Goal: Information Seeking & Learning: Learn about a topic

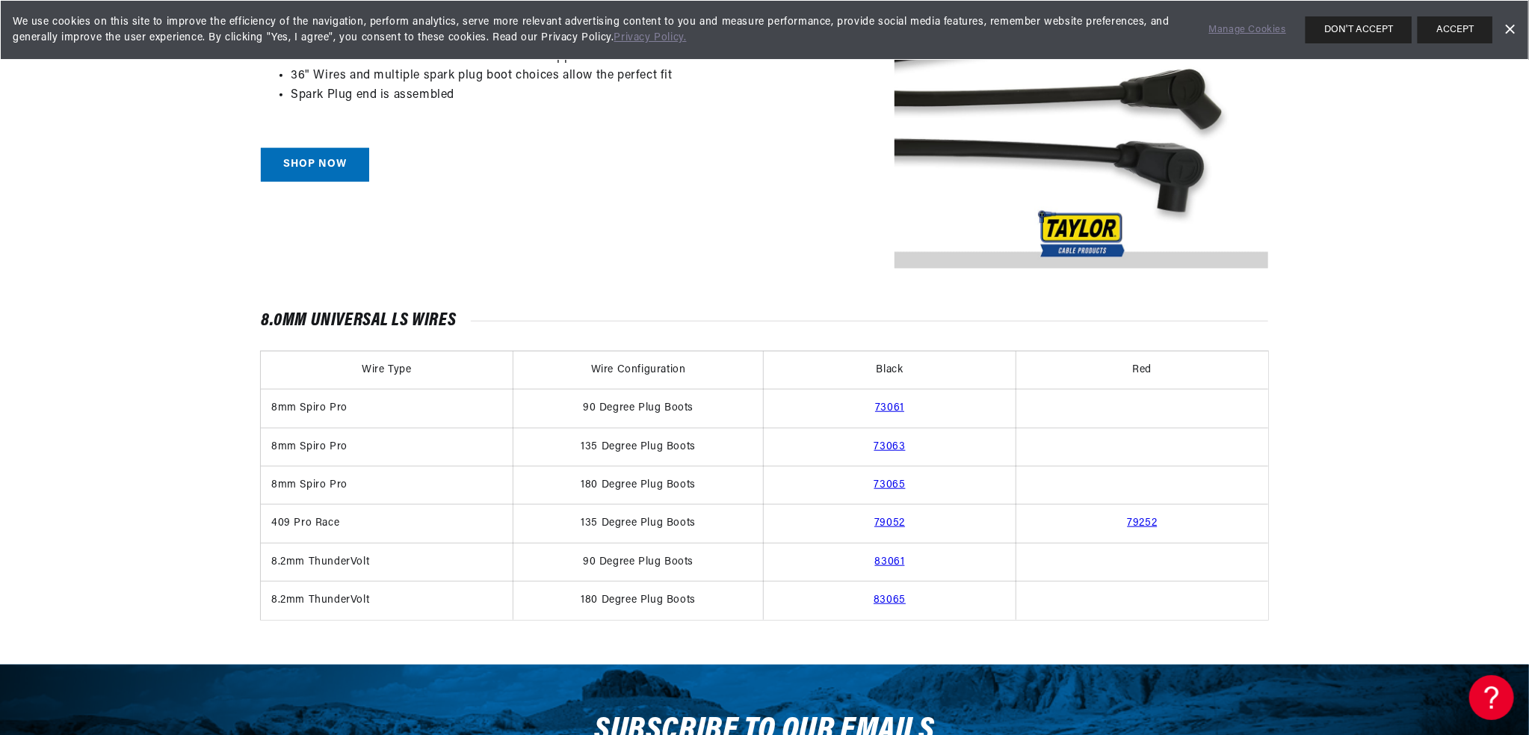
click at [885, 557] on link "83061" at bounding box center [890, 561] width 30 height 11
click at [889, 561] on link "83061" at bounding box center [890, 561] width 30 height 11
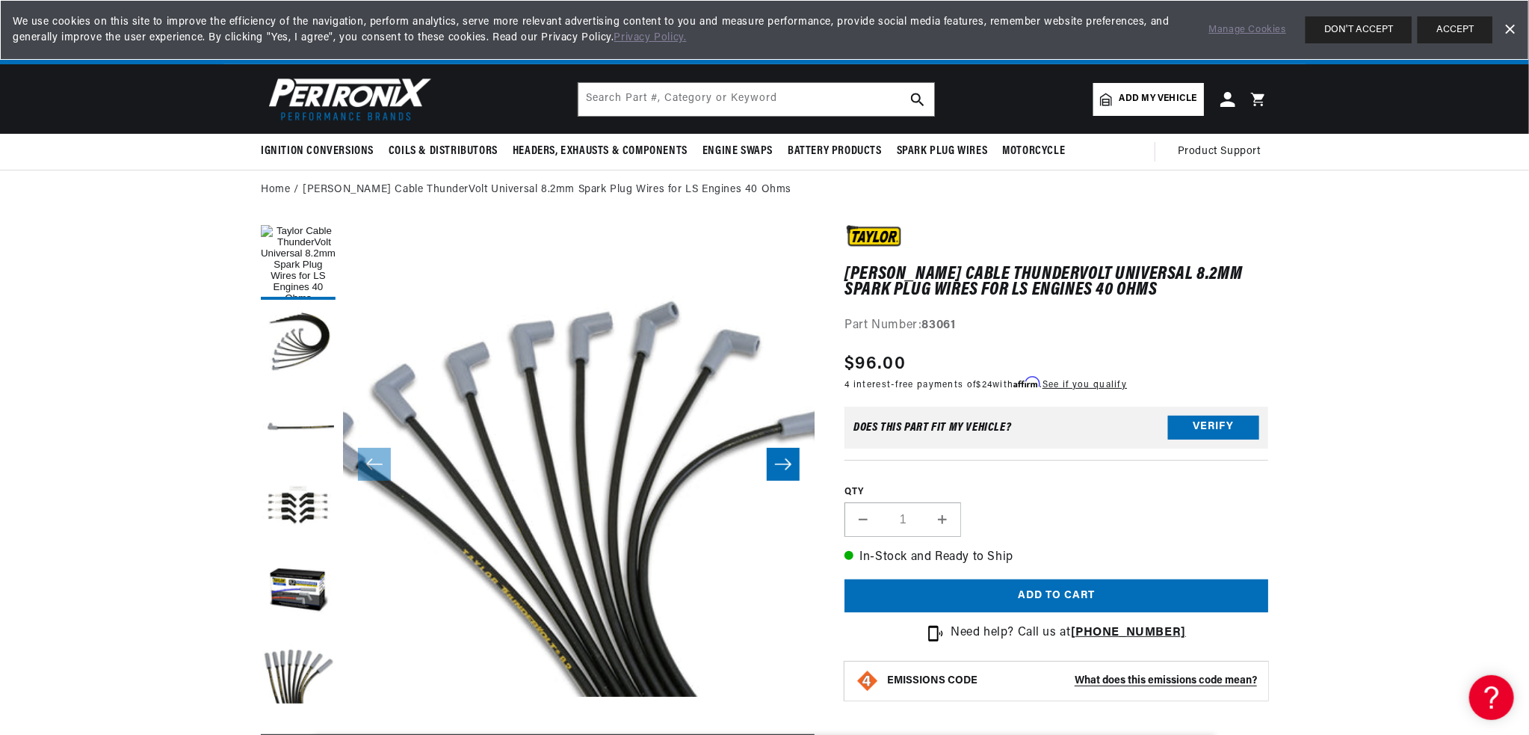
scroll to position [75, 0]
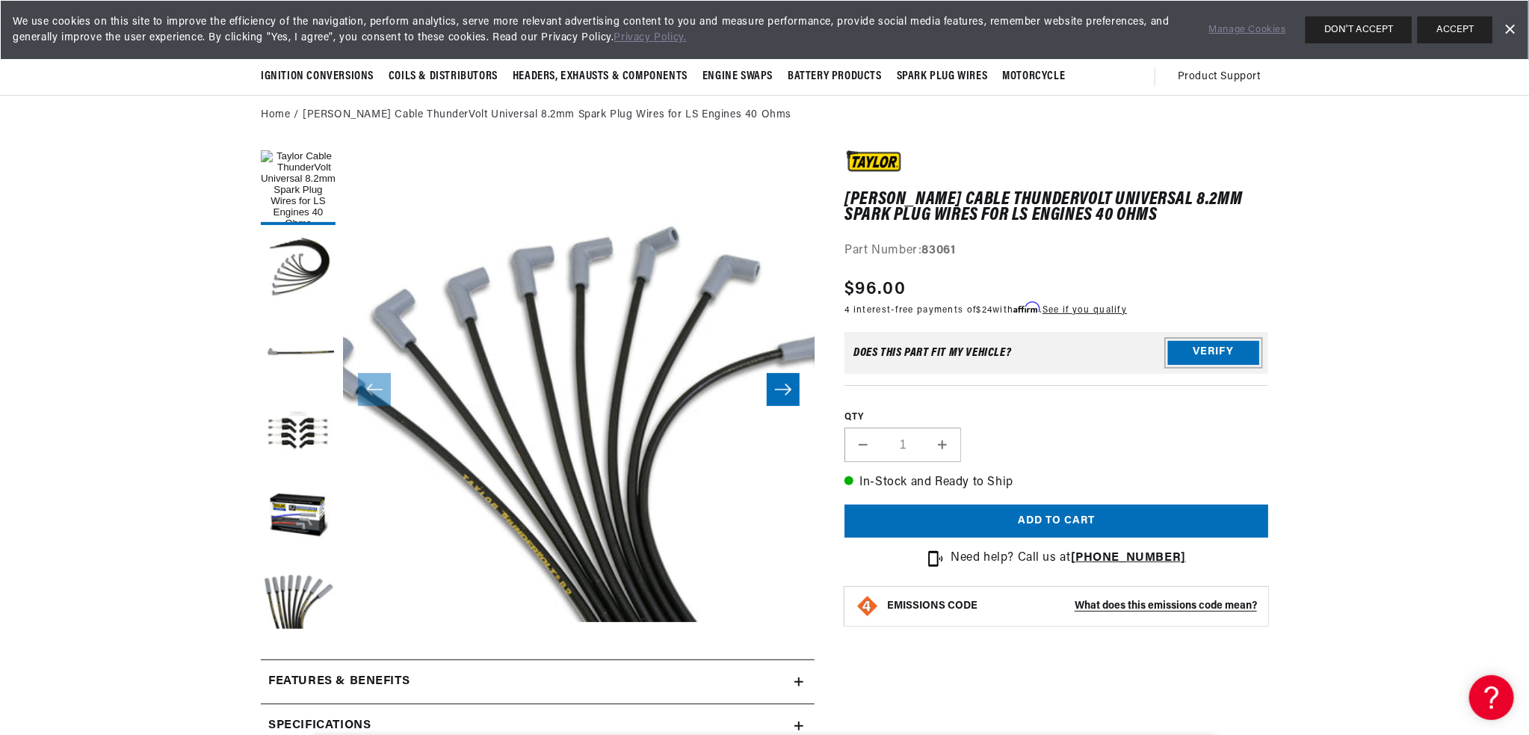
click at [1193, 352] on button "Verify" at bounding box center [1213, 353] width 91 height 24
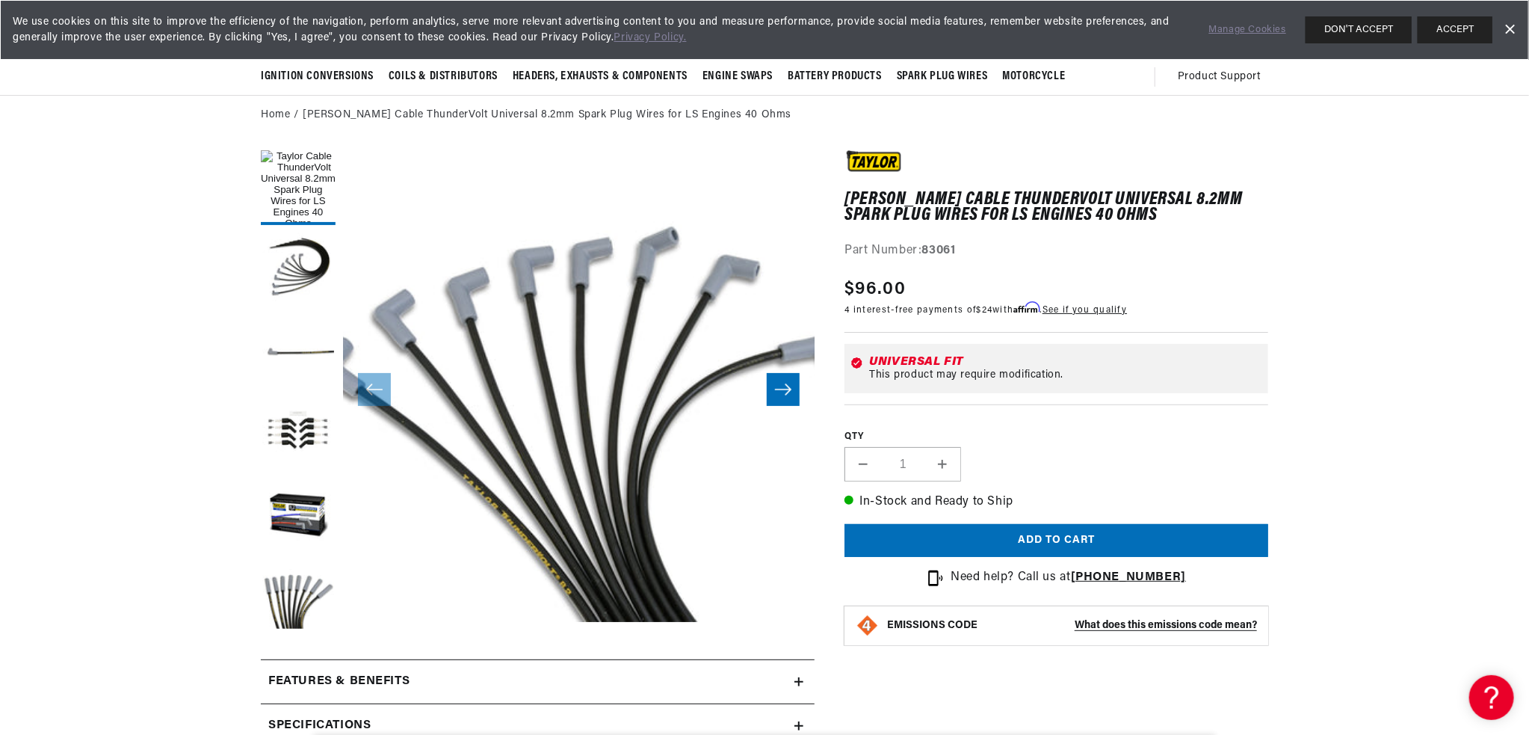
scroll to position [0, 453]
click at [324, 258] on button "Load image 2 in gallery view" at bounding box center [298, 269] width 75 height 75
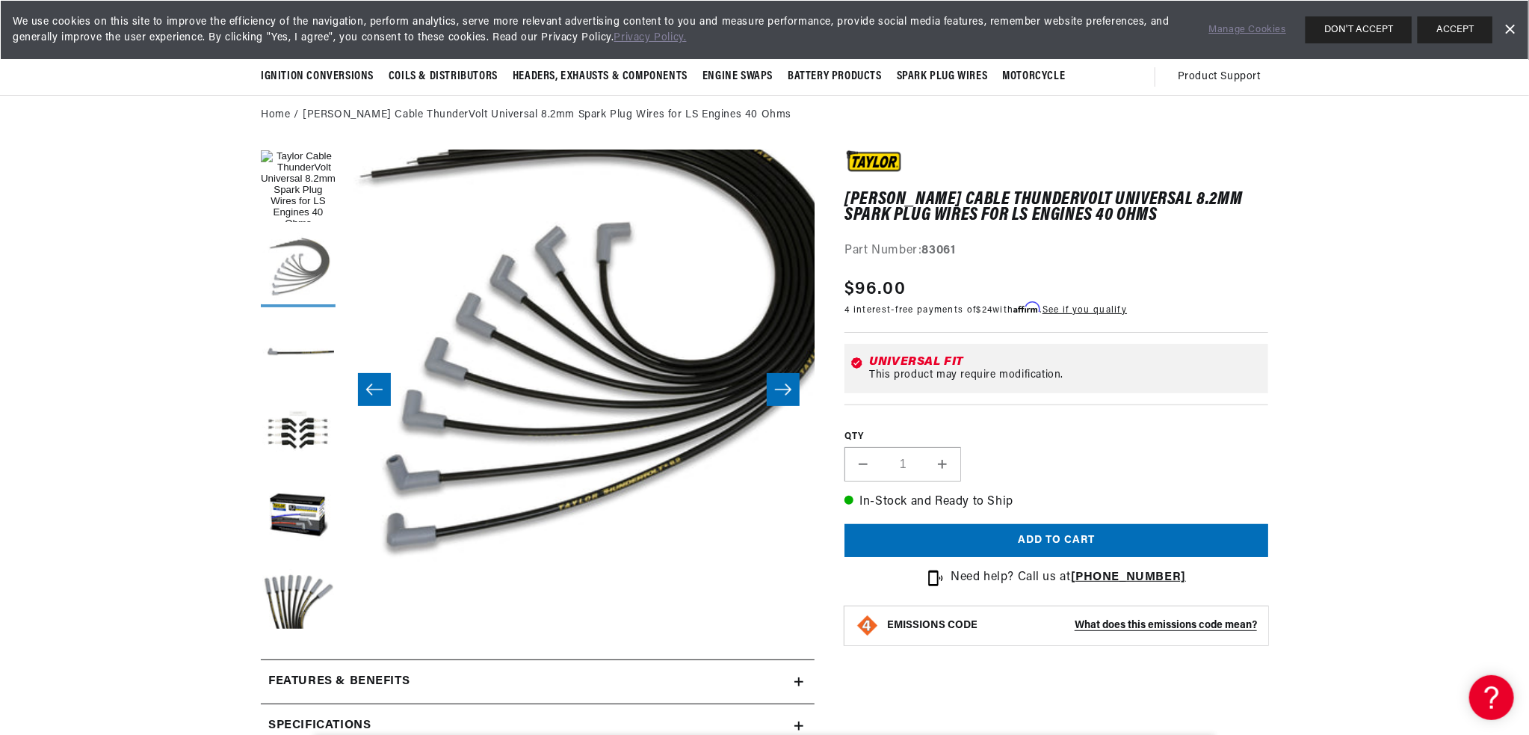
scroll to position [47, 472]
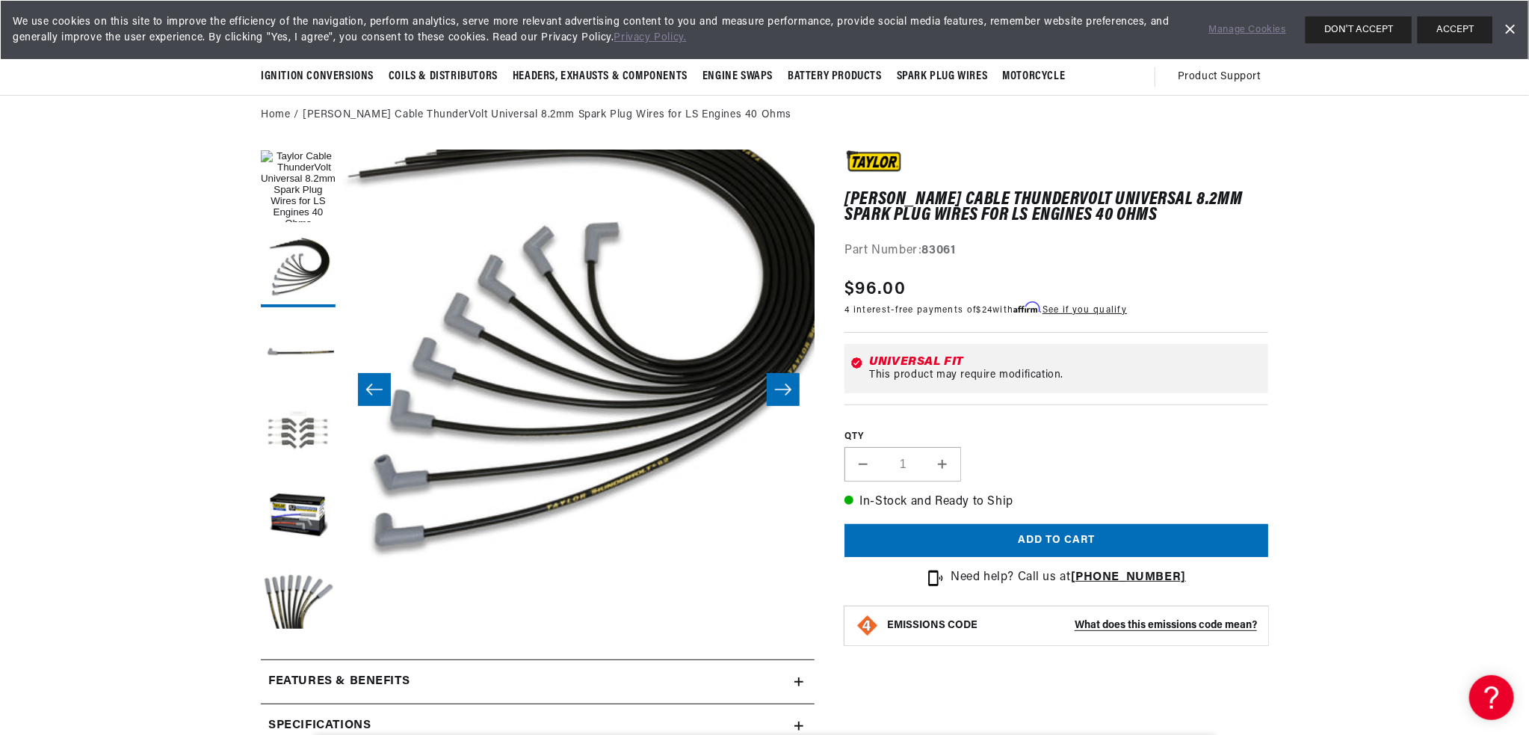
click at [306, 418] on button "Load image 4 in gallery view" at bounding box center [298, 434] width 75 height 75
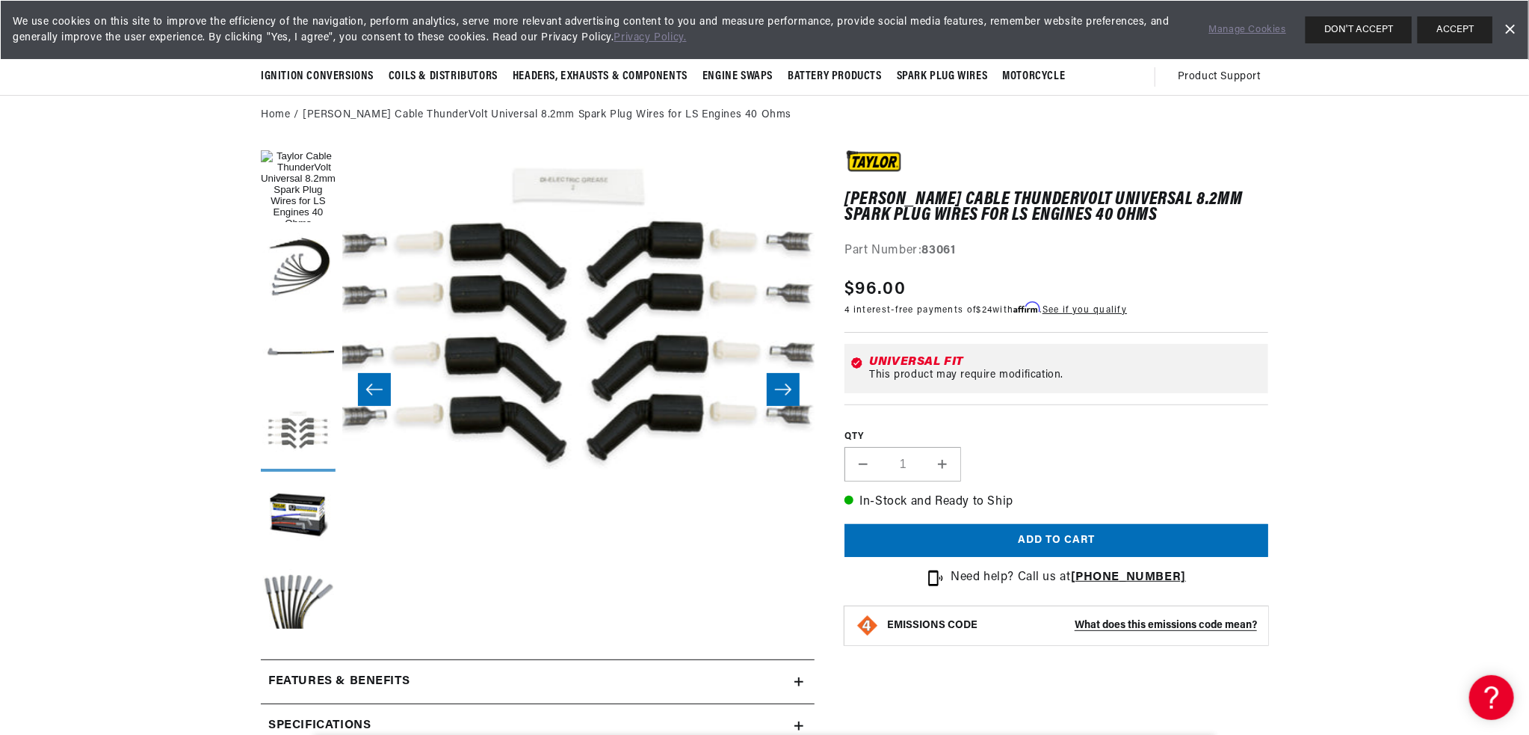
scroll to position [0, 0]
click at [310, 511] on button "Load image 5 in gallery view" at bounding box center [298, 516] width 75 height 75
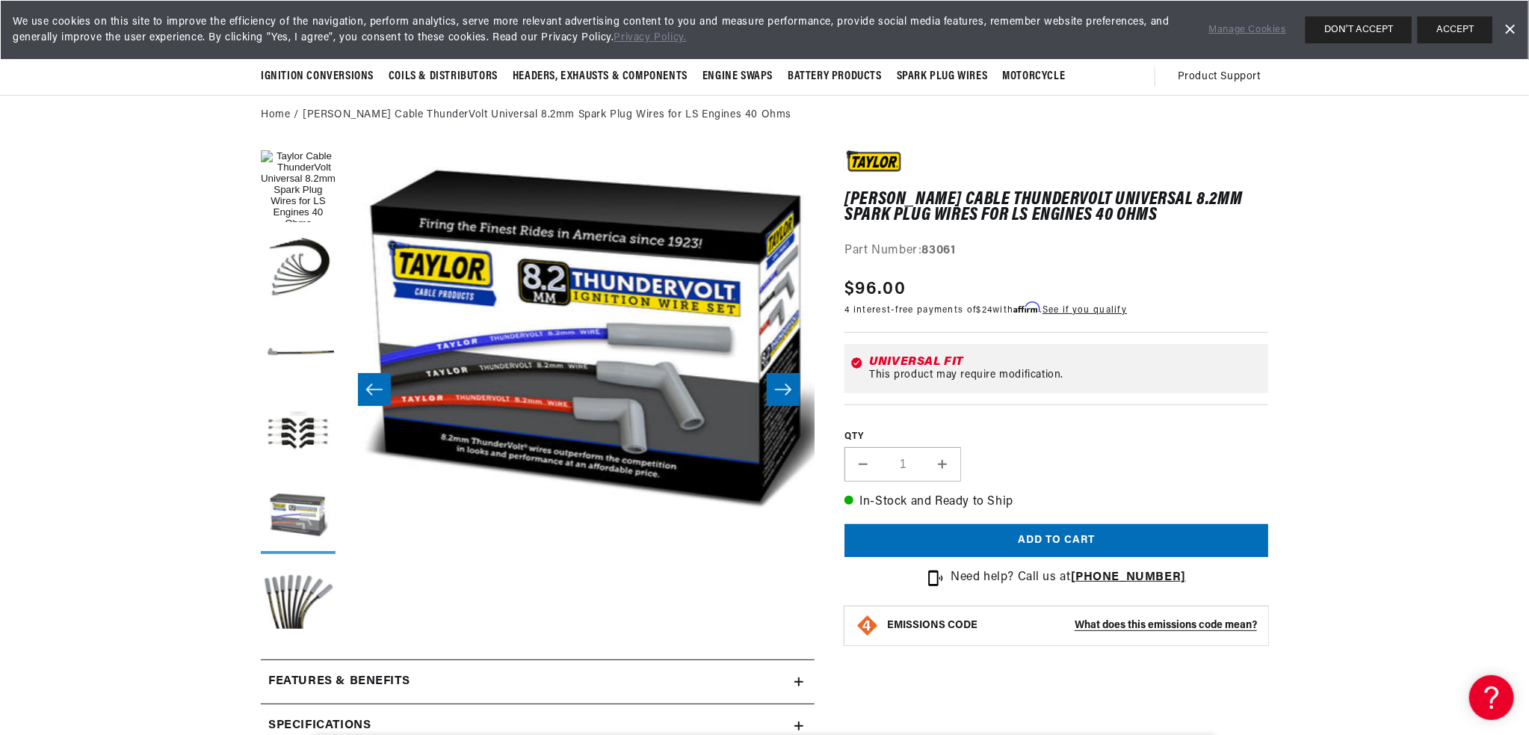
scroll to position [47, 1887]
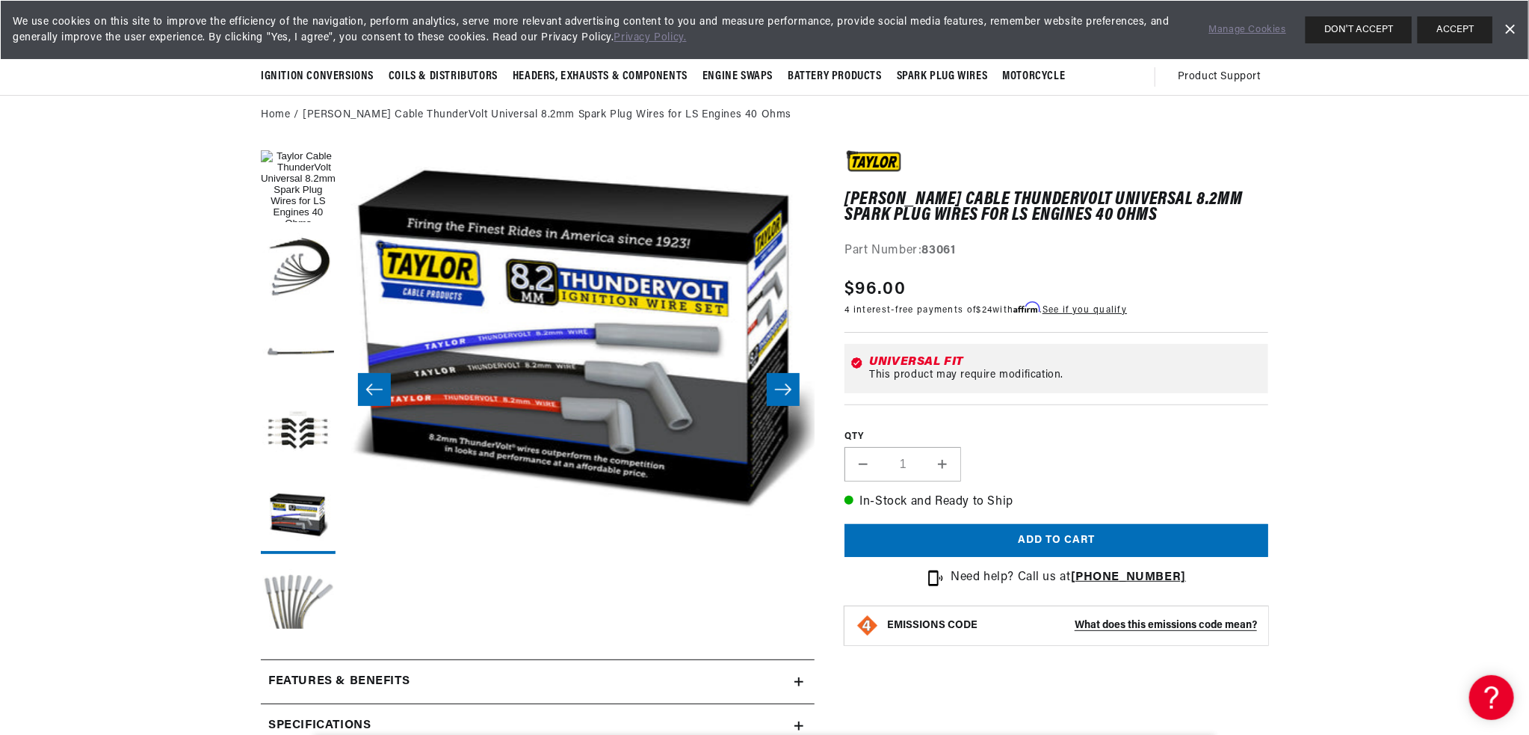
click at [287, 616] on button "Load image 6 in gallery view" at bounding box center [298, 598] width 75 height 75
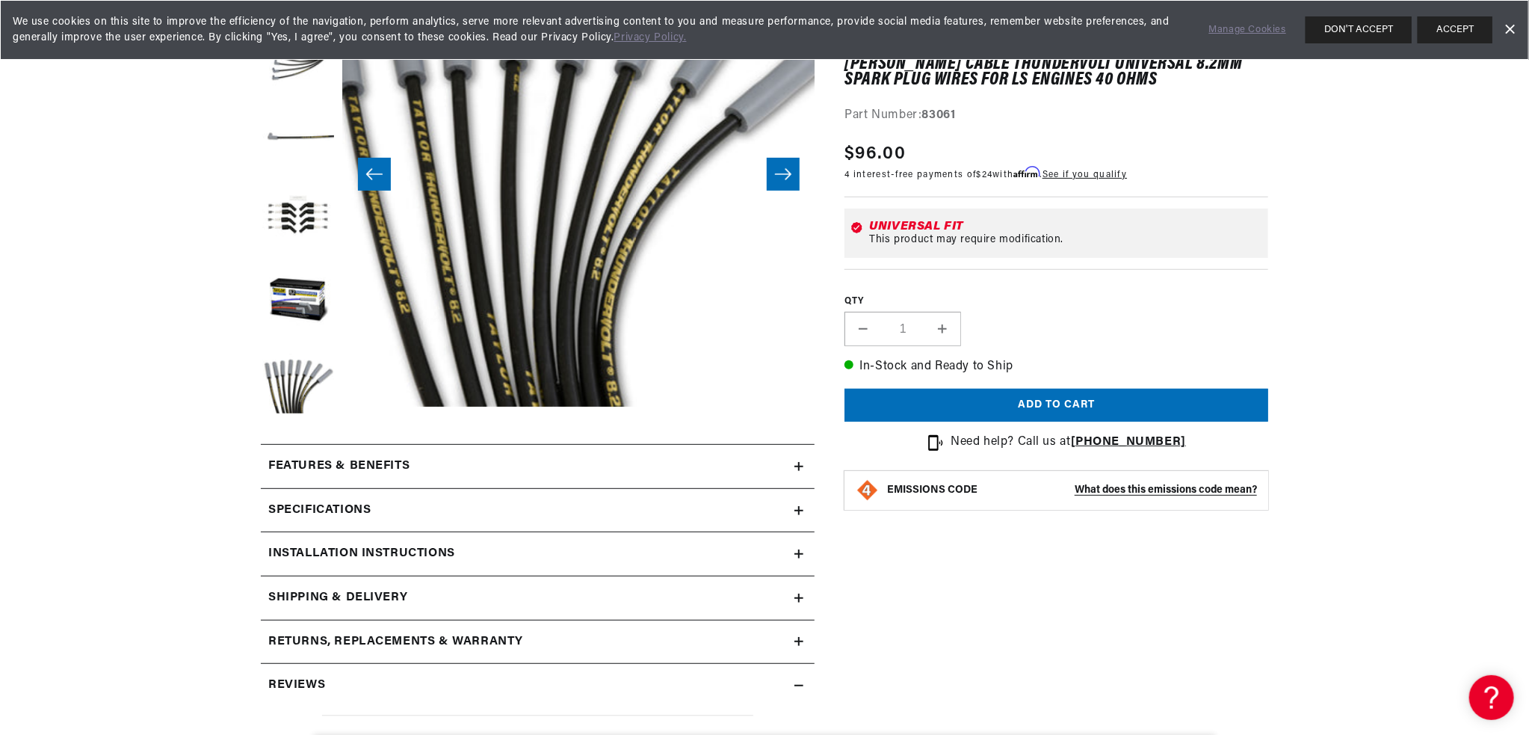
scroll to position [299, 0]
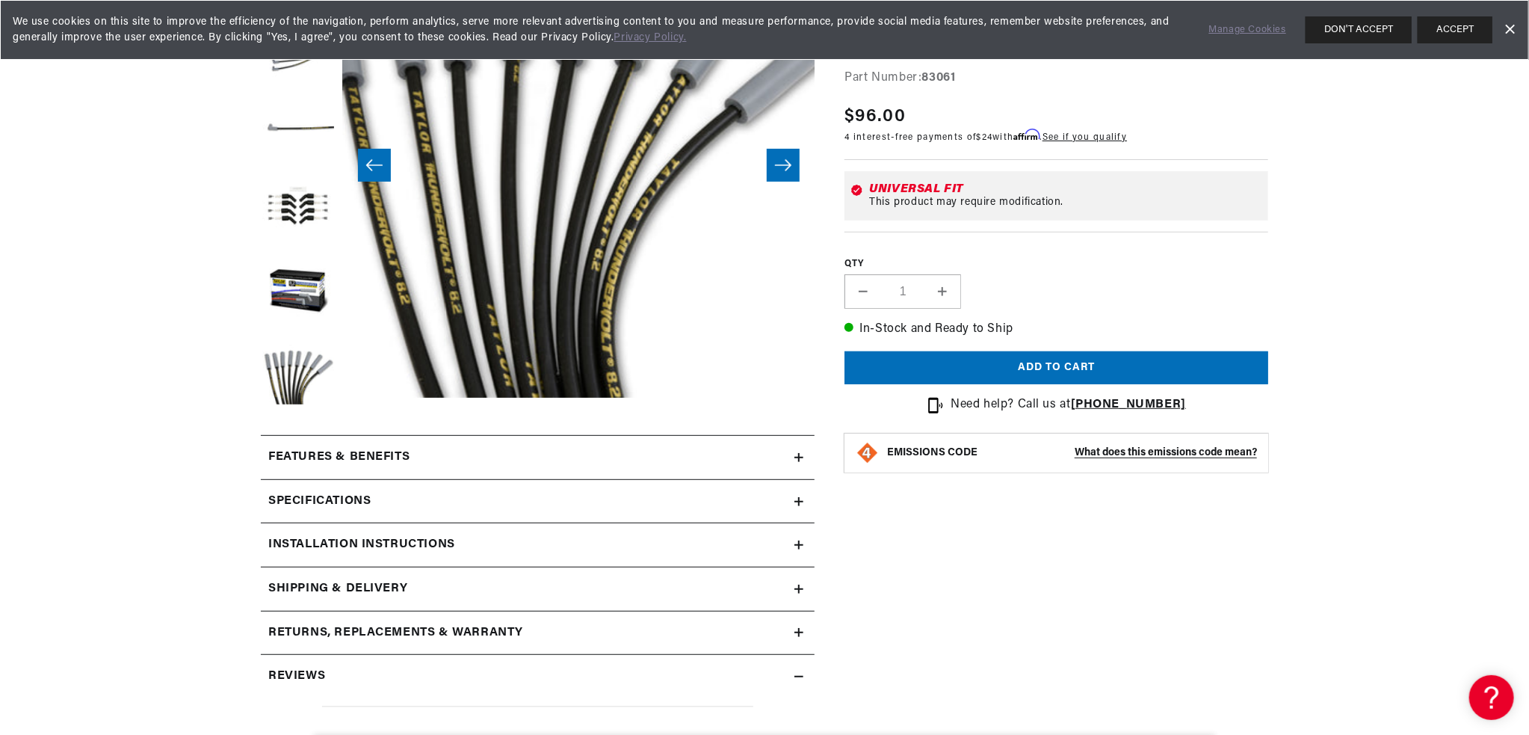
click at [546, 499] on div "Specifications" at bounding box center [528, 501] width 534 height 19
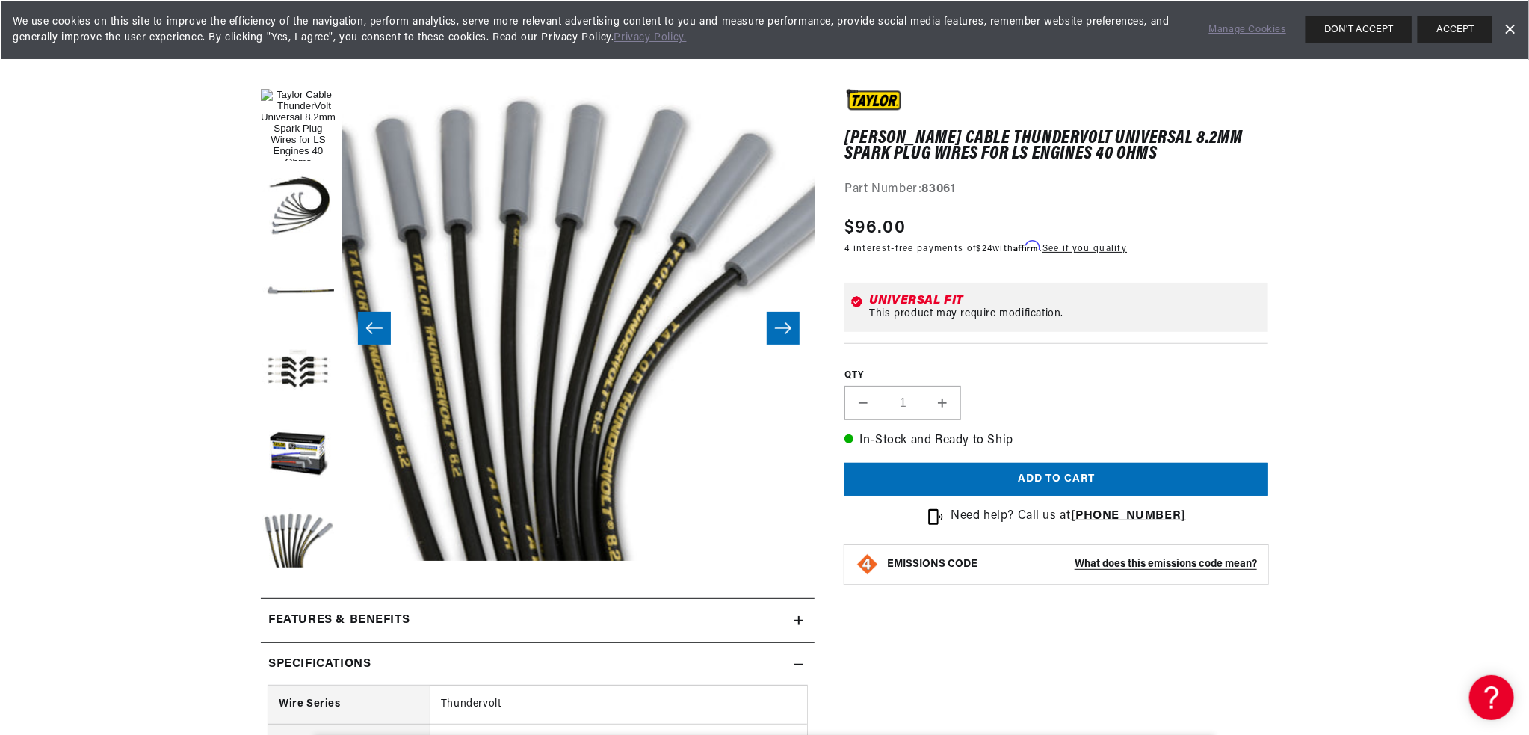
scroll to position [0, 0]
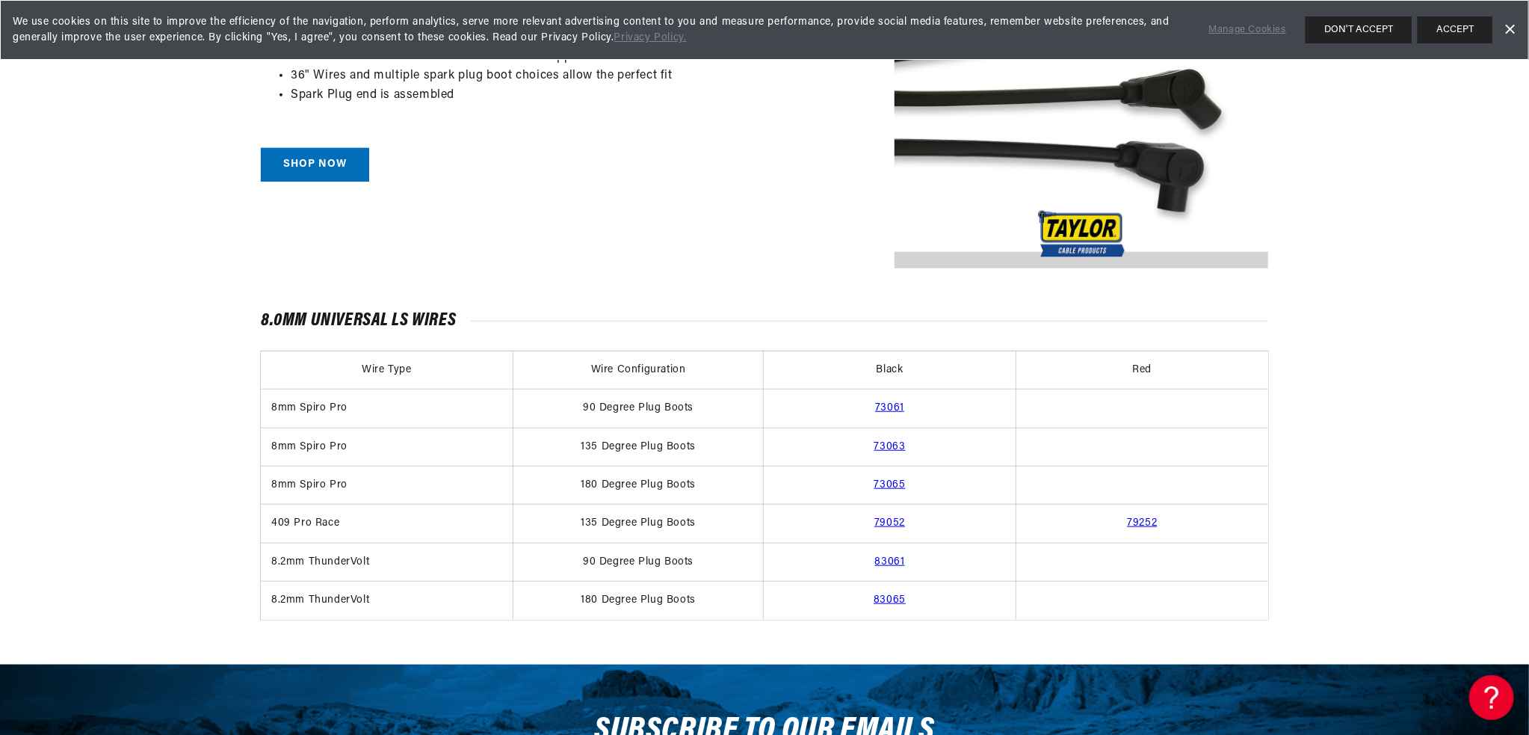
scroll to position [0, 453]
click at [897, 558] on link "83061" at bounding box center [890, 561] width 30 height 11
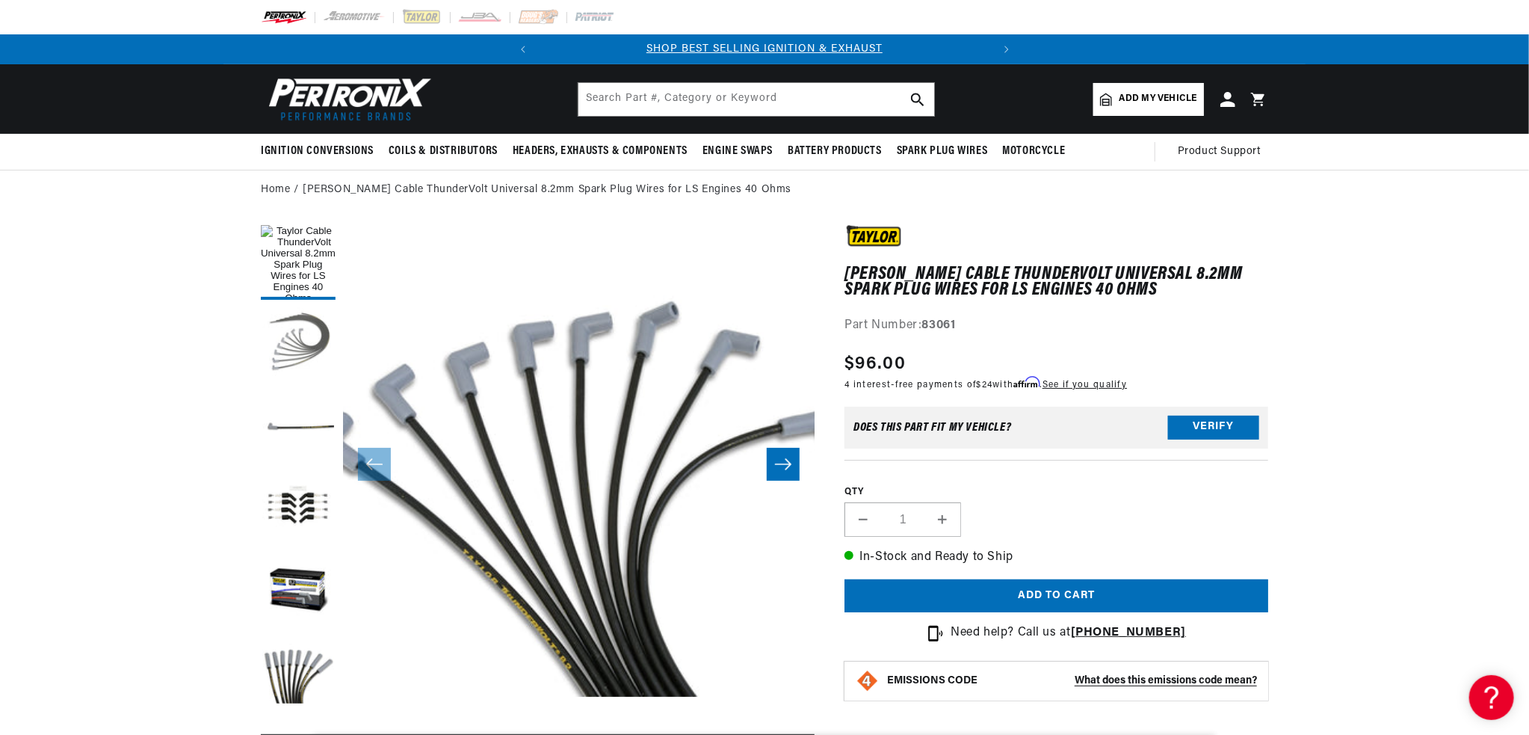
click at [275, 346] on button "Load image 2 in gallery view" at bounding box center [298, 344] width 75 height 75
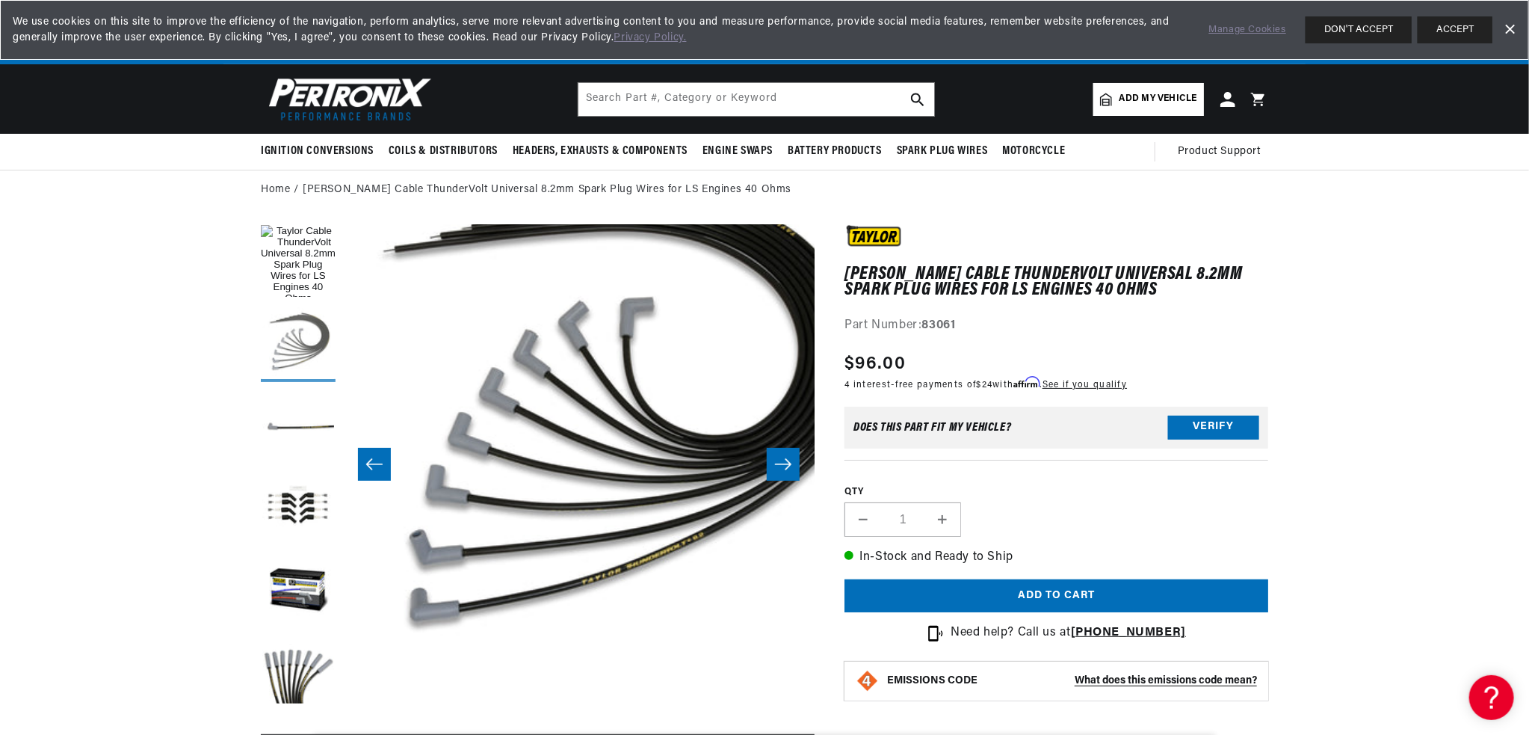
scroll to position [47, 472]
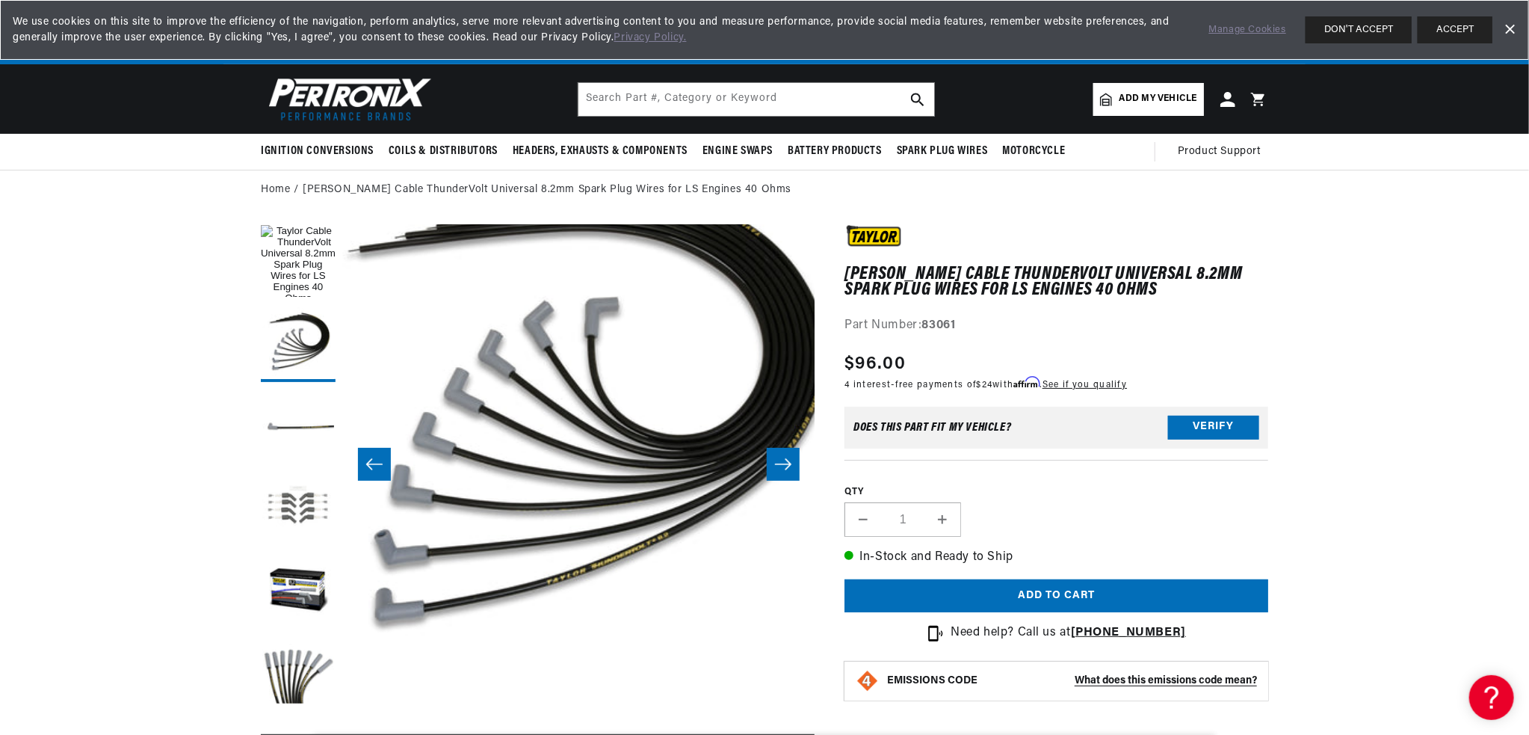
click at [305, 510] on button "Load image 4 in gallery view" at bounding box center [298, 509] width 75 height 75
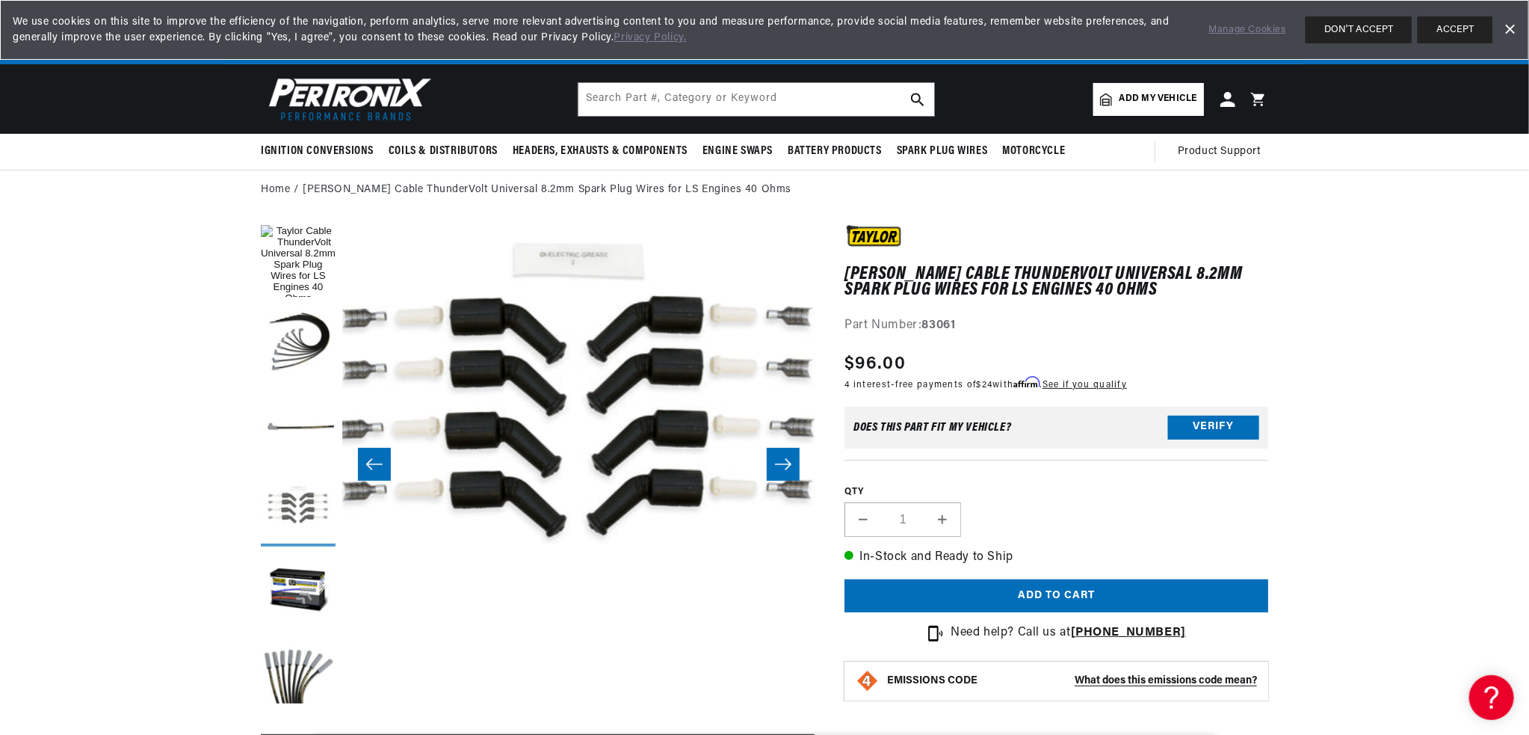
scroll to position [0, 0]
click at [293, 354] on button "Load image 2 in gallery view" at bounding box center [298, 344] width 75 height 75
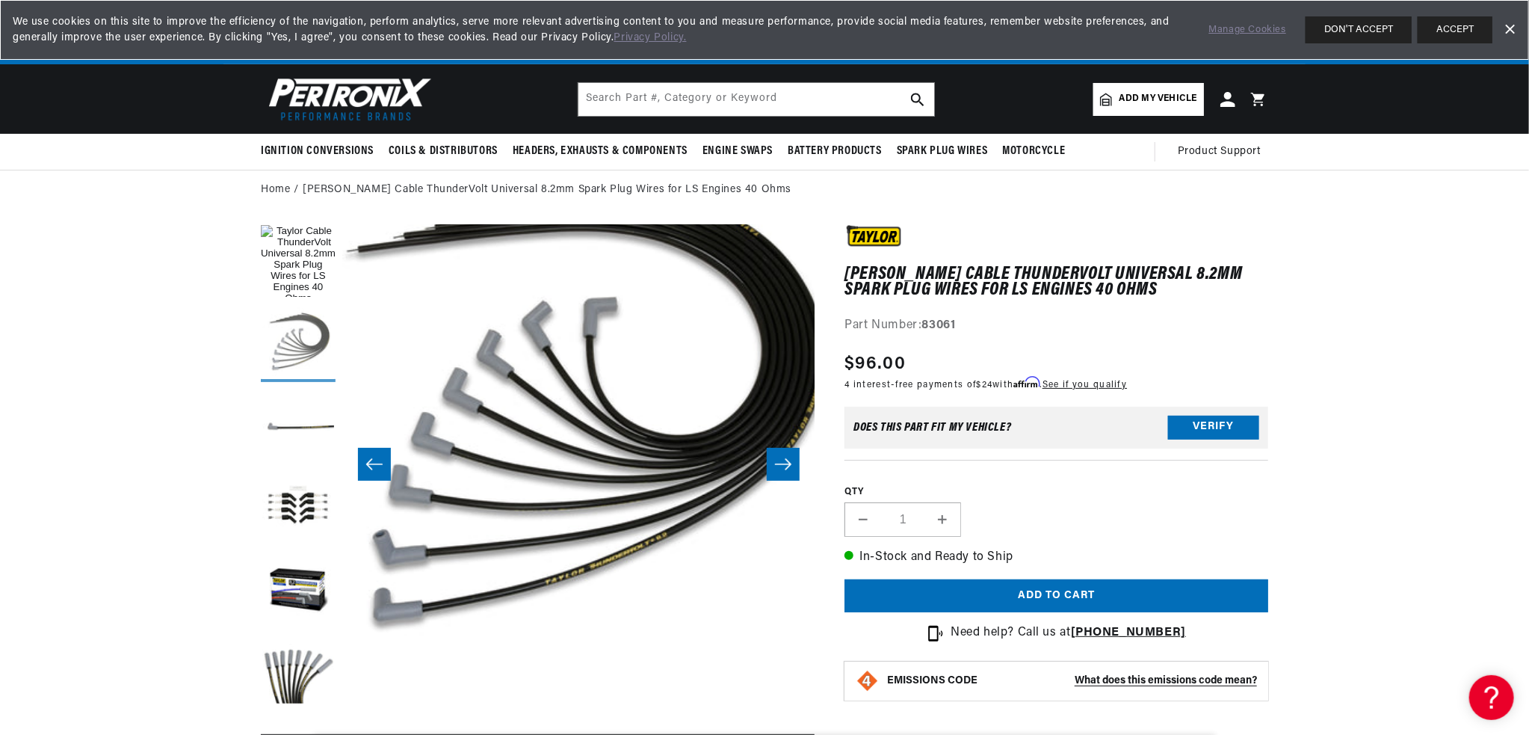
scroll to position [47, 472]
click at [300, 286] on button "Load image 1 in gallery view" at bounding box center [298, 262] width 75 height 75
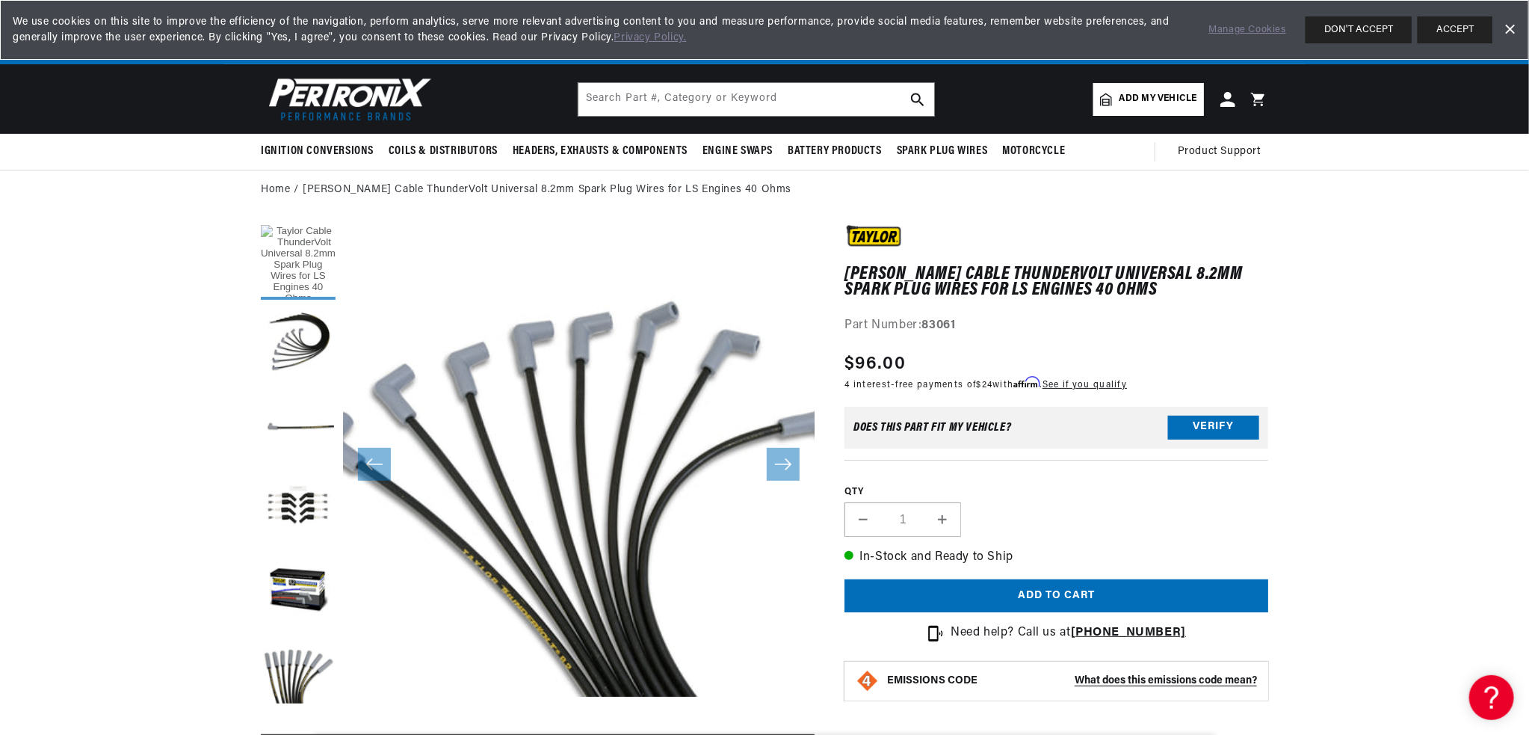
scroll to position [0, 453]
click at [300, 600] on button "Load image 5 in gallery view" at bounding box center [298, 591] width 75 height 75
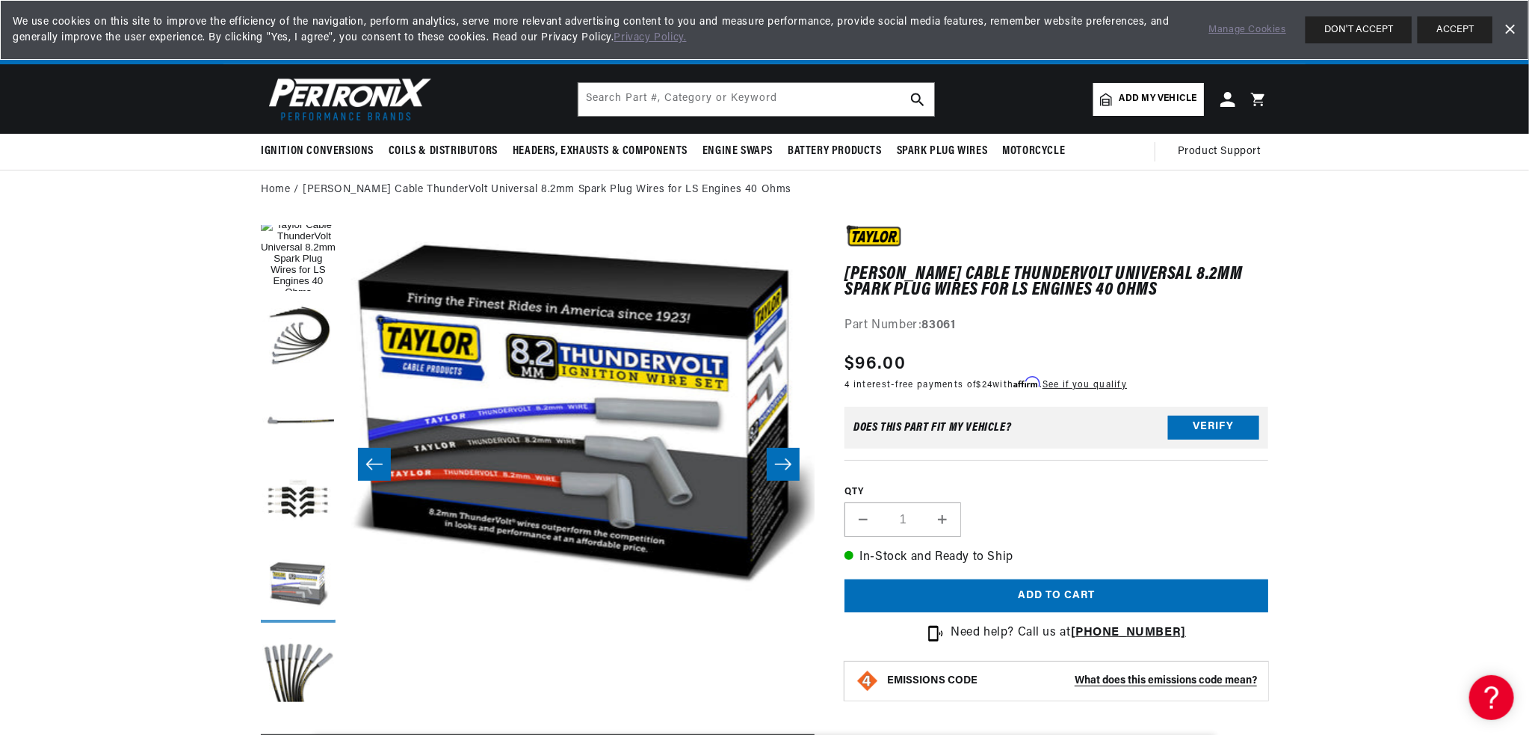
scroll to position [7, 0]
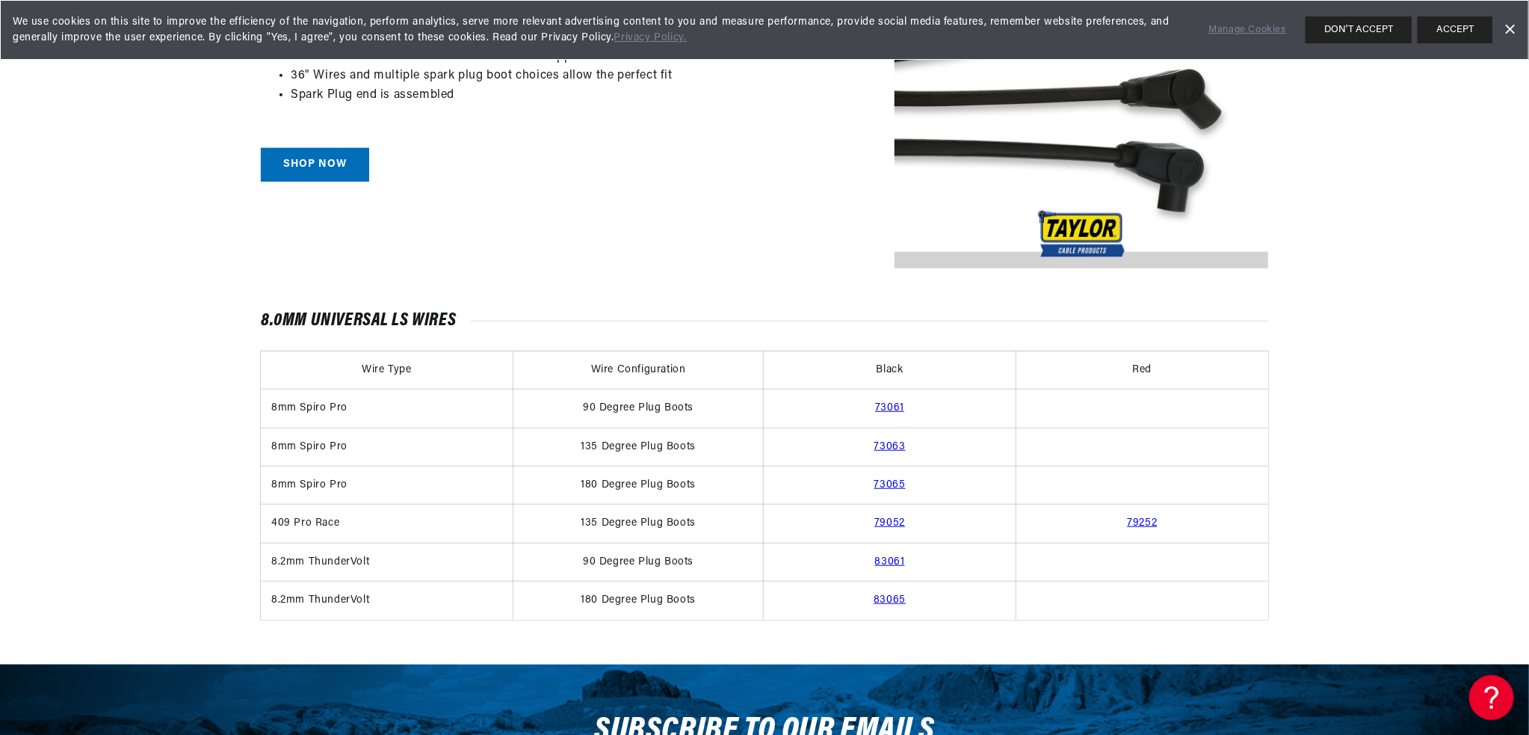
click at [883, 407] on link "73061" at bounding box center [889, 407] width 29 height 11
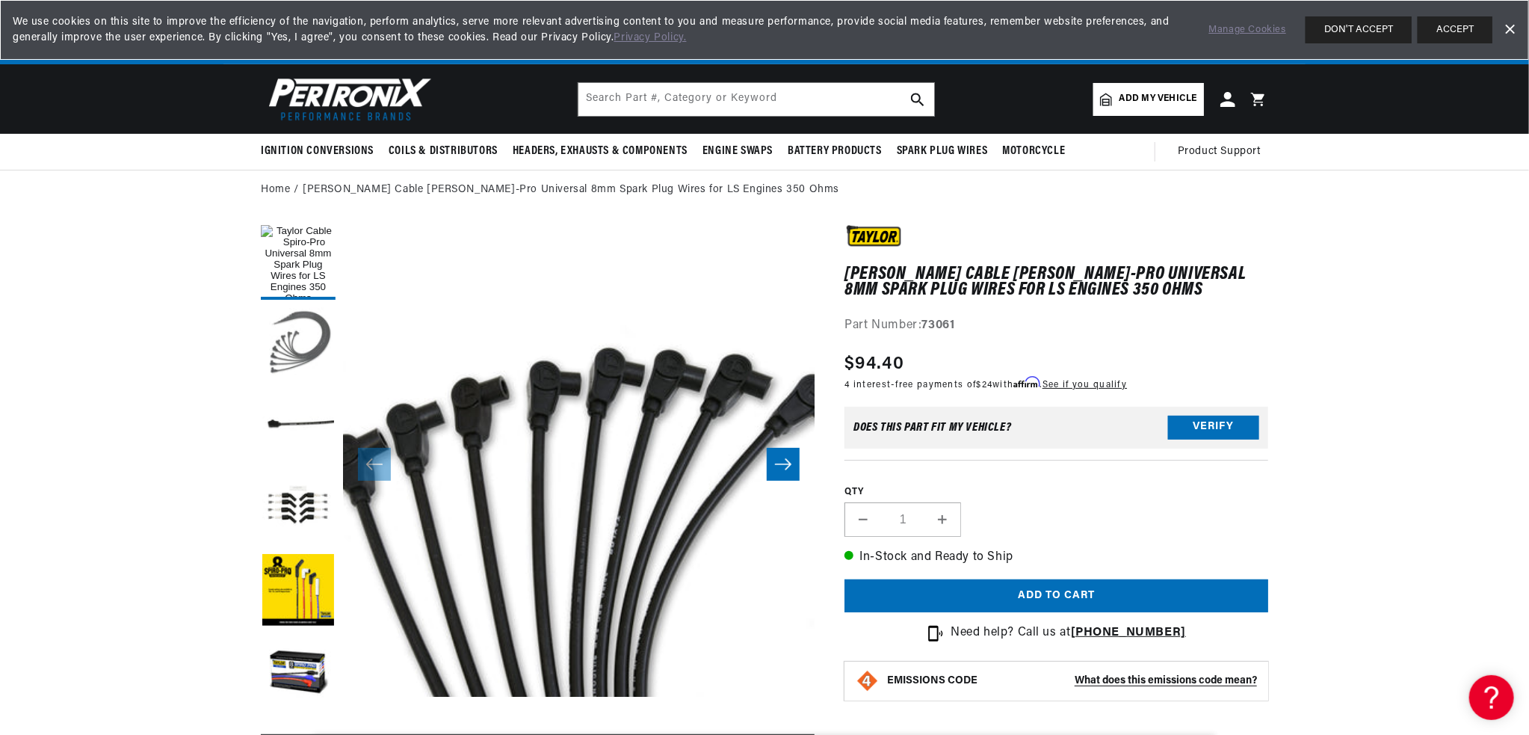
click at [320, 355] on button "Load image 2 in gallery view" at bounding box center [298, 344] width 75 height 75
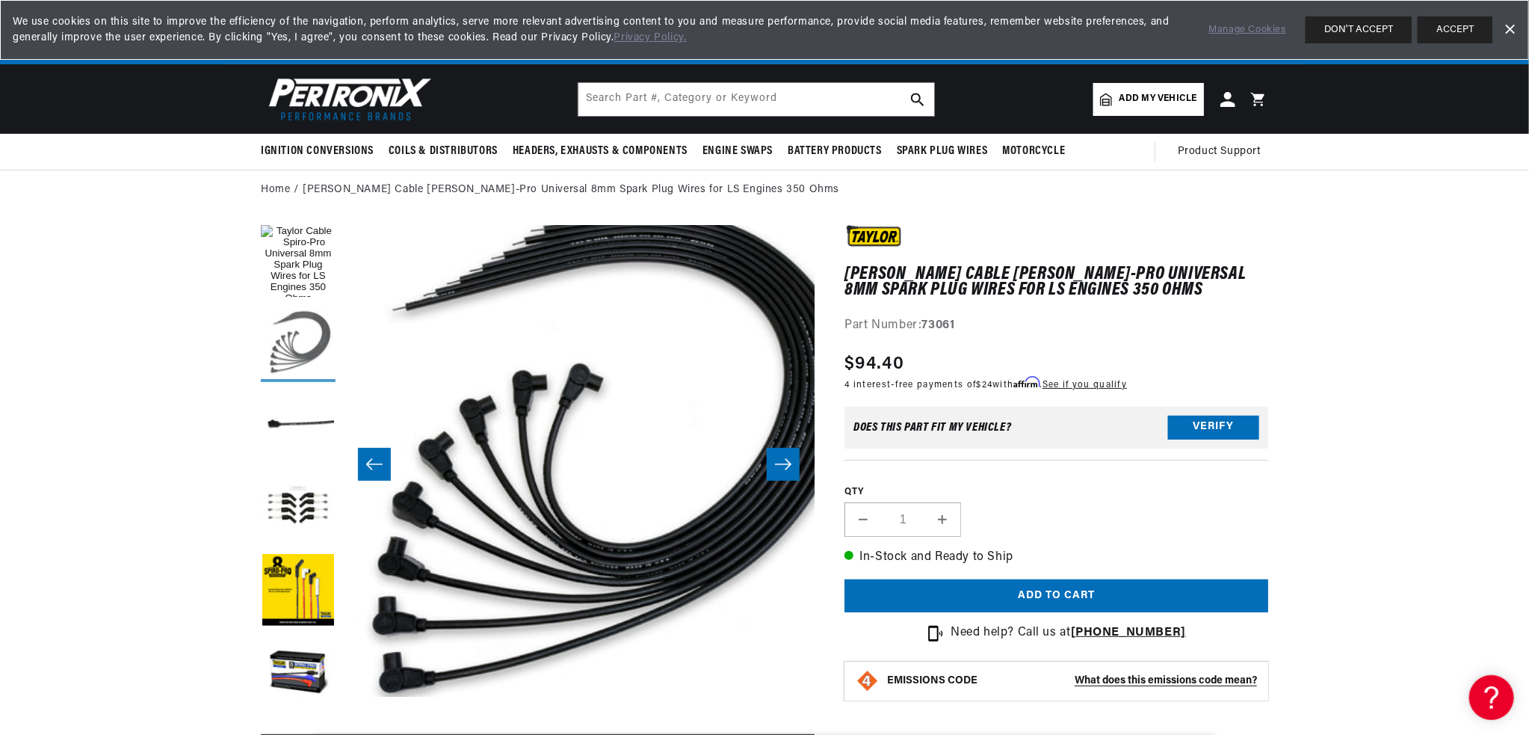
scroll to position [0, 472]
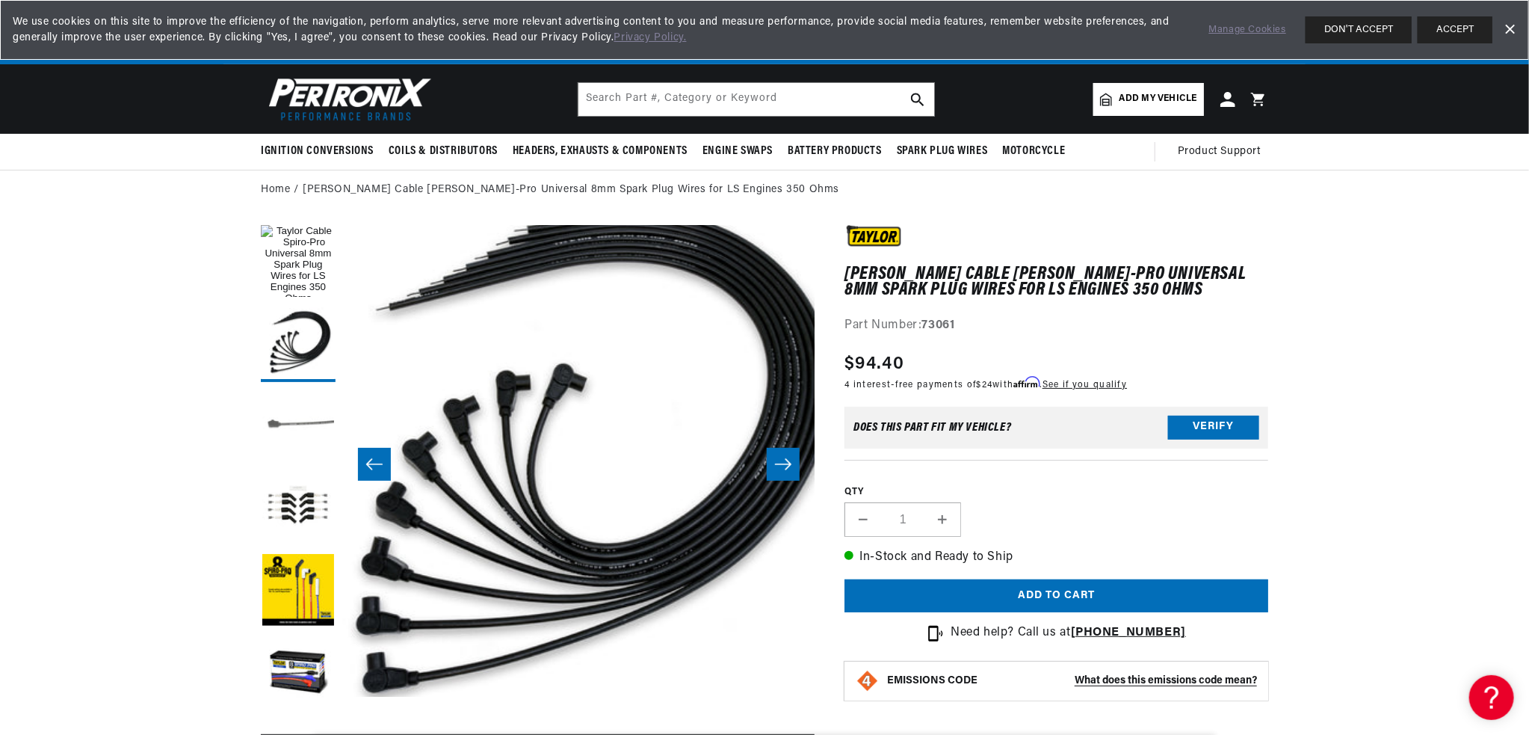
click at [306, 426] on button "Load image 3 in gallery view" at bounding box center [298, 426] width 75 height 75
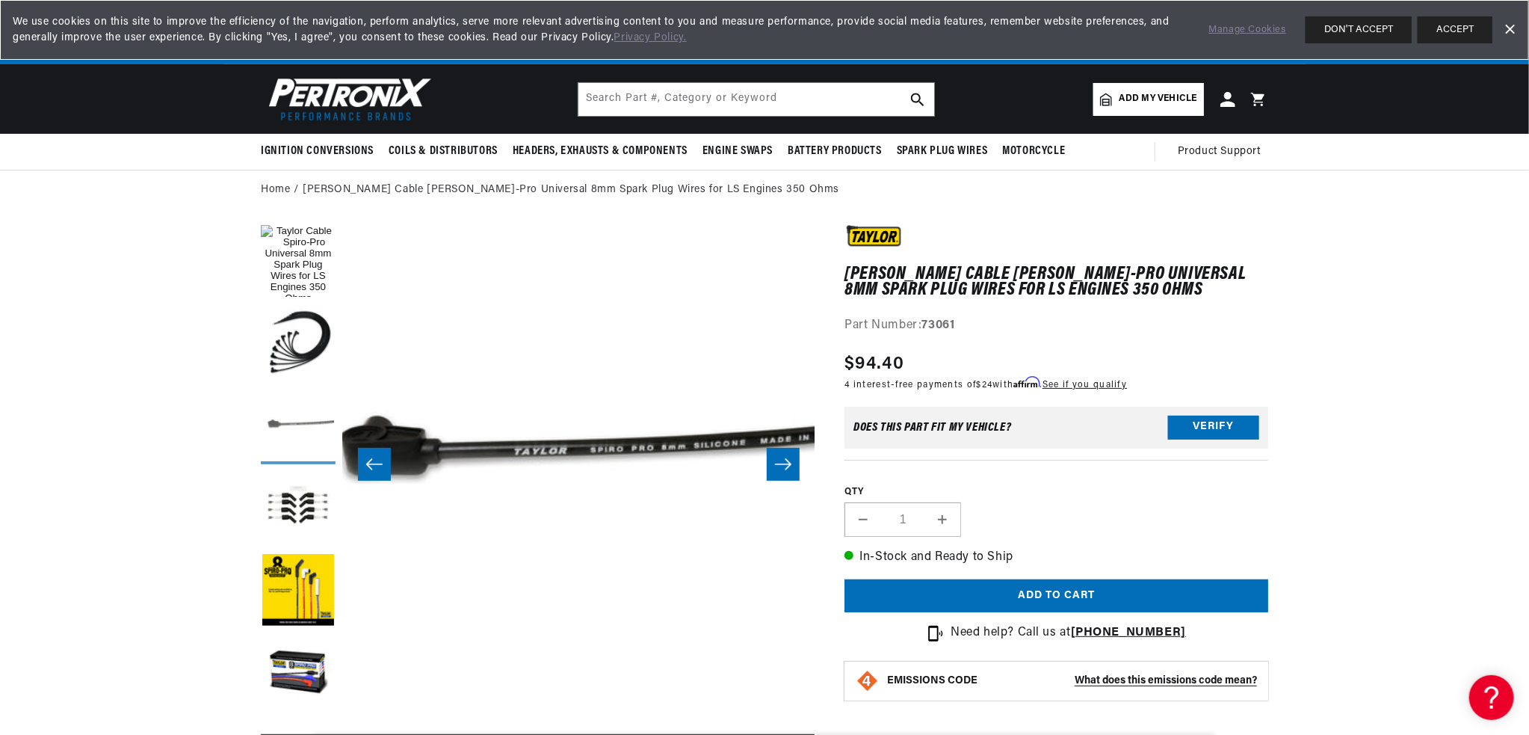
scroll to position [0, 944]
click at [306, 498] on button "Load image 4 in gallery view" at bounding box center [298, 509] width 75 height 75
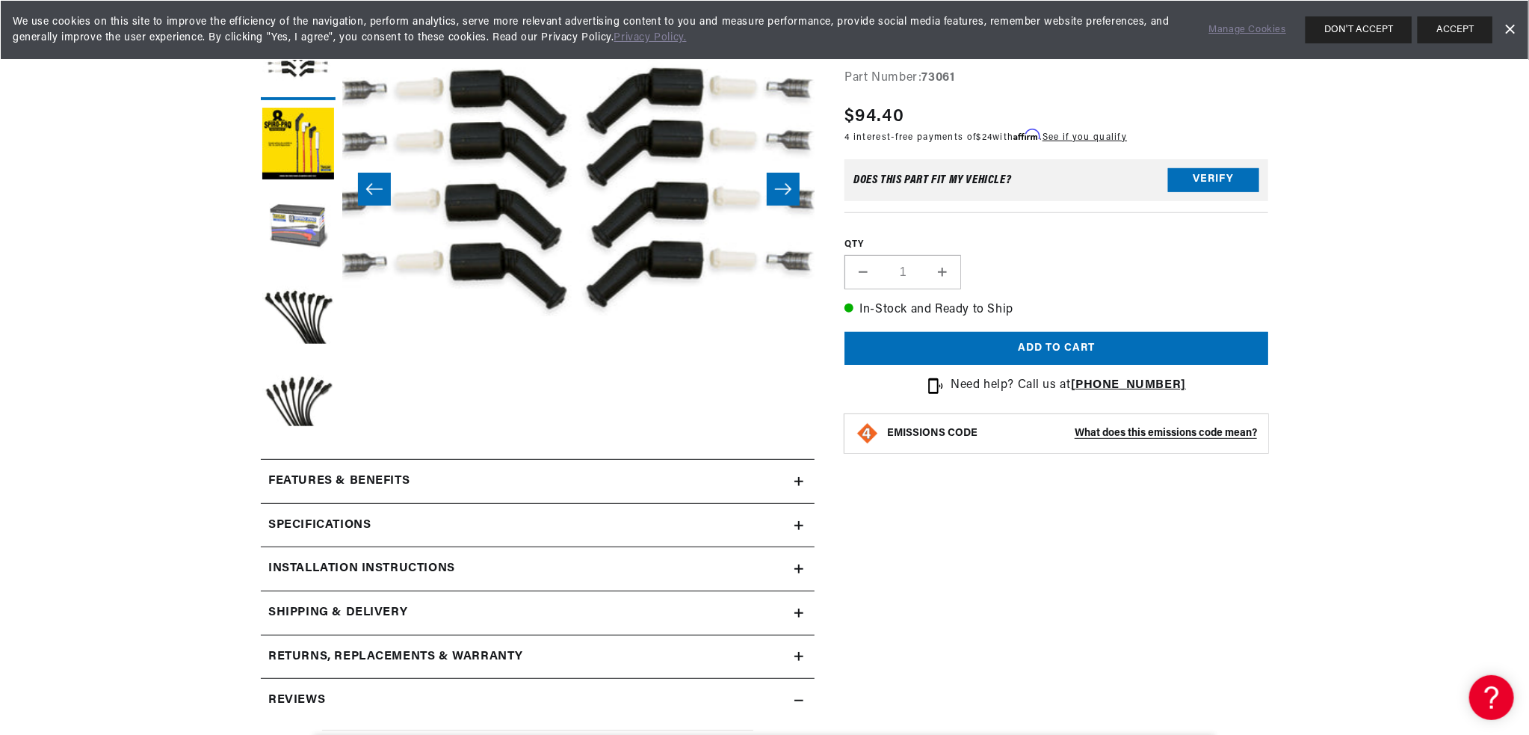
scroll to position [374, 0]
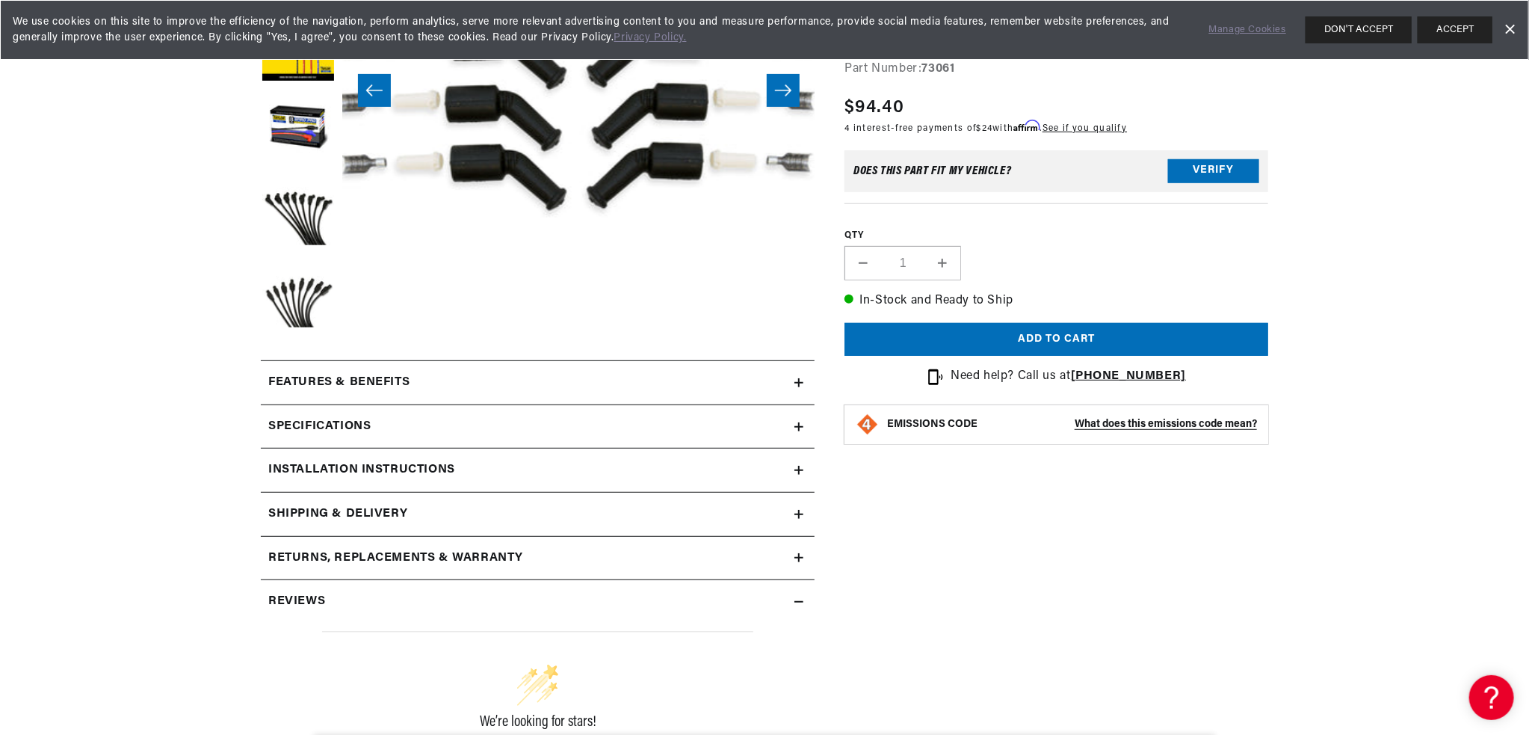
click at [373, 463] on h2 "Installation instructions" at bounding box center [361, 469] width 187 height 19
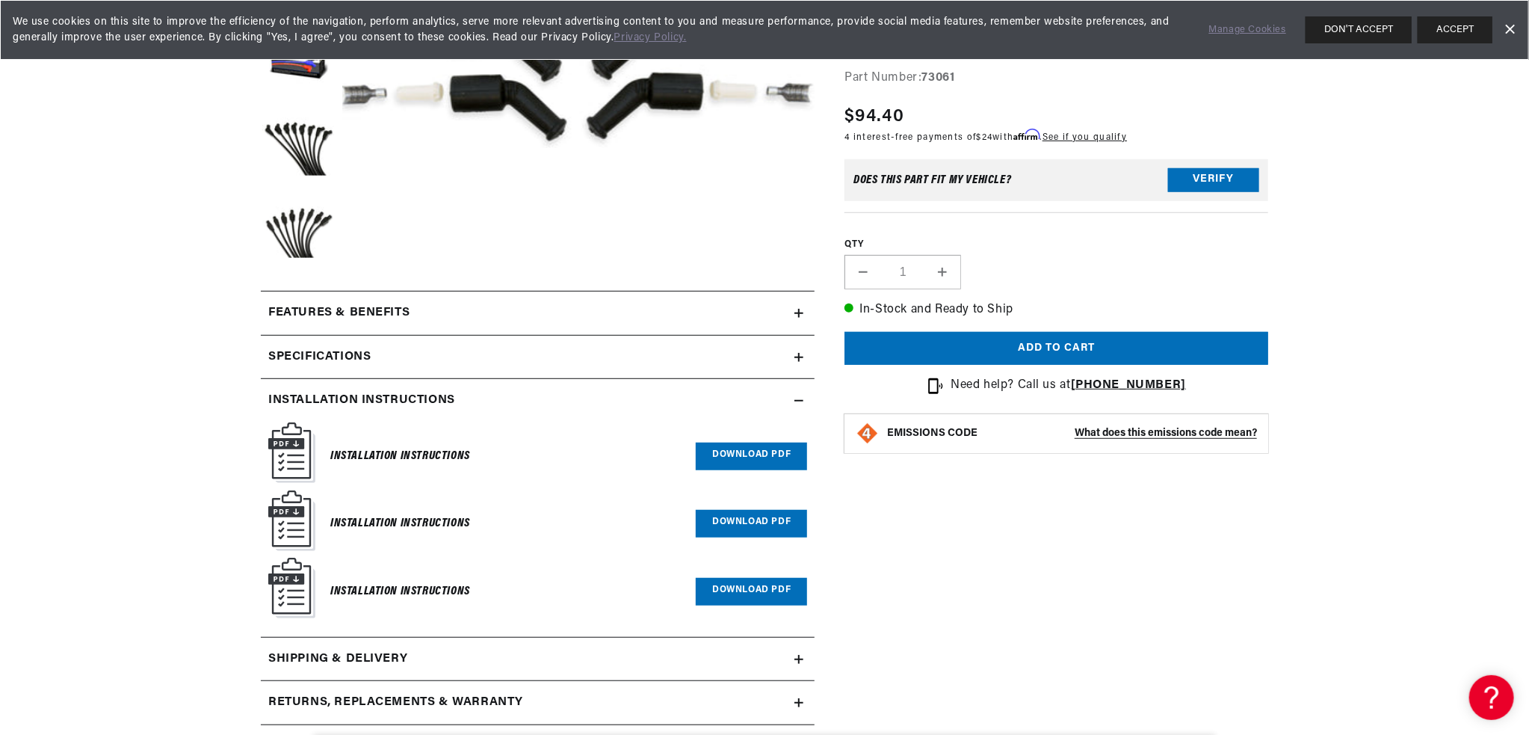
scroll to position [598, 0]
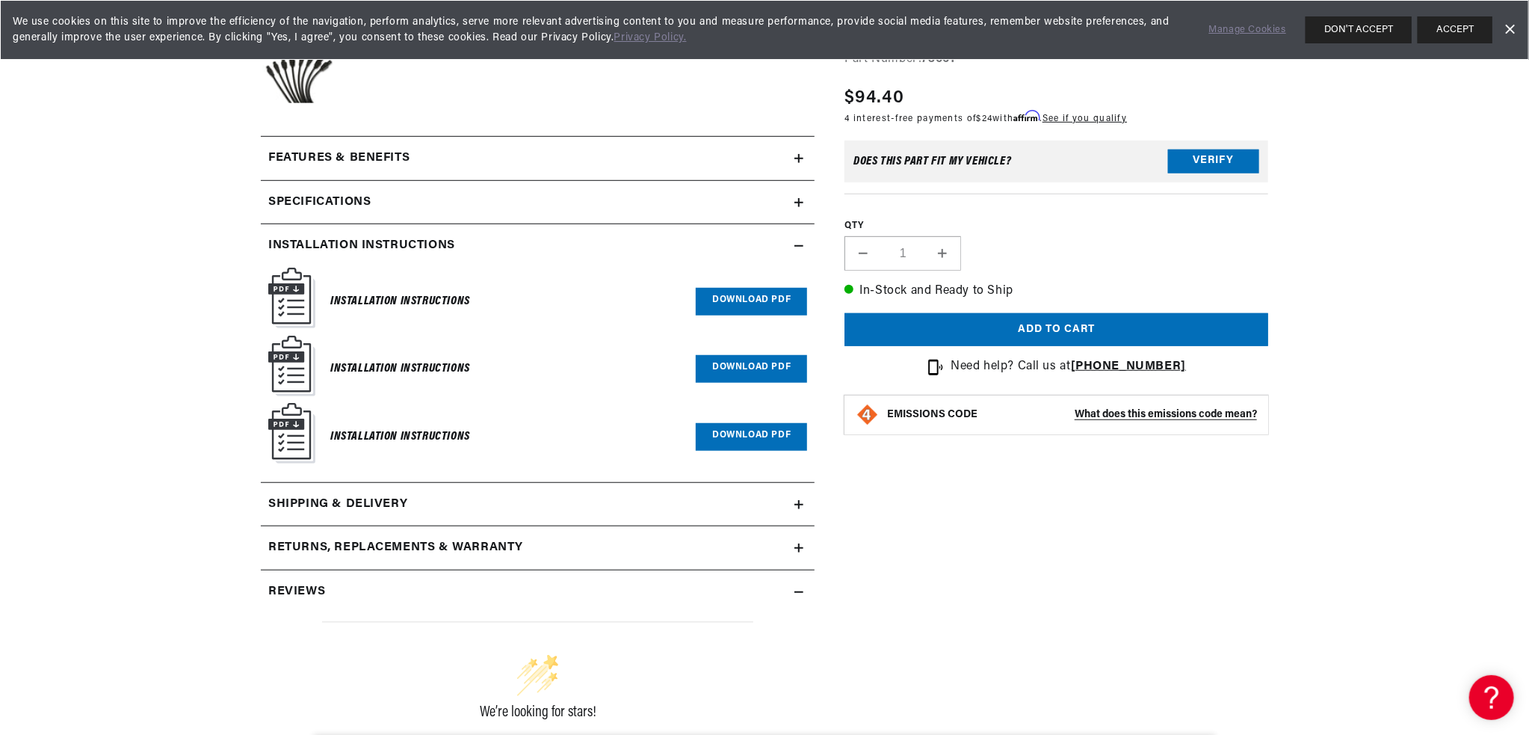
click at [743, 291] on link "Download PDF" at bounding box center [751, 302] width 111 height 28
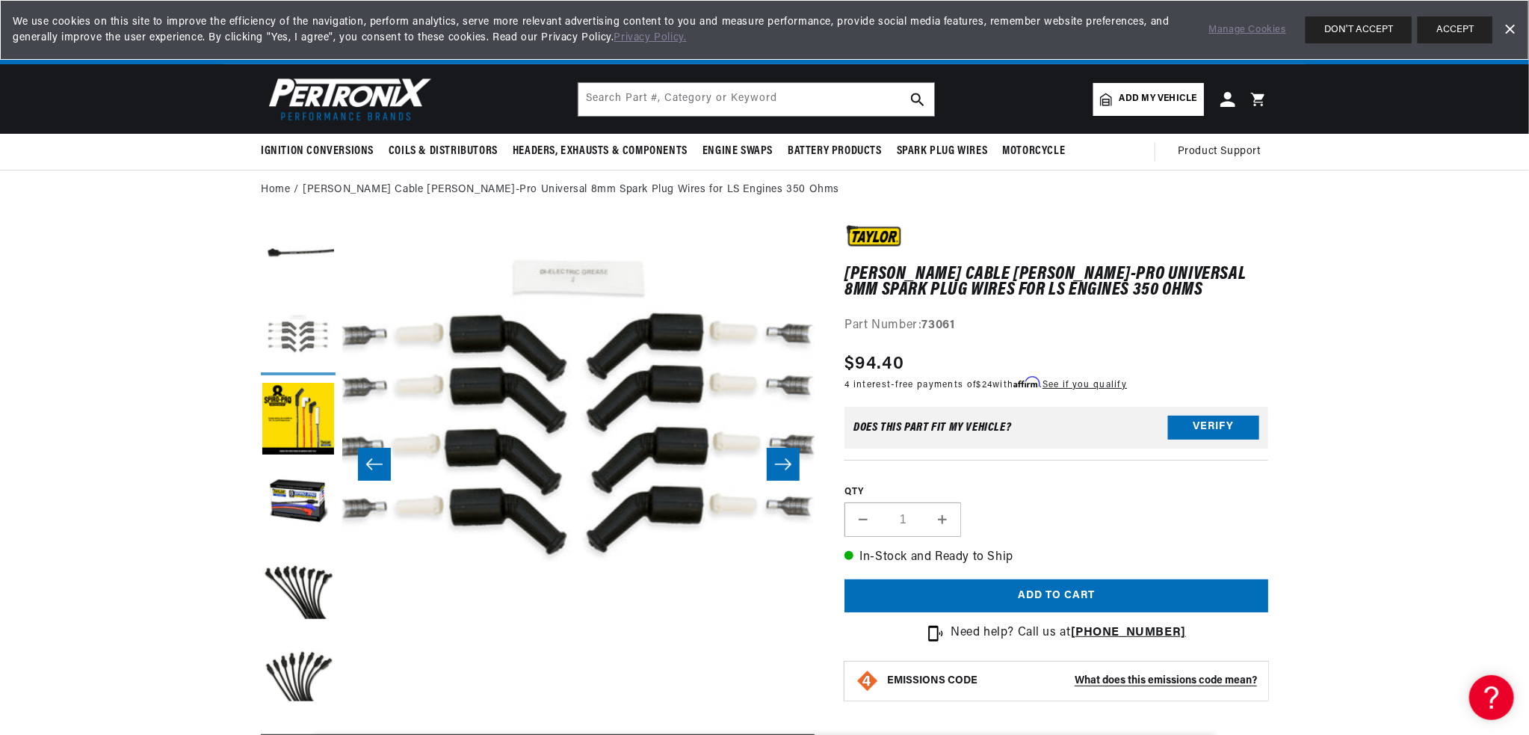
scroll to position [47, 1416]
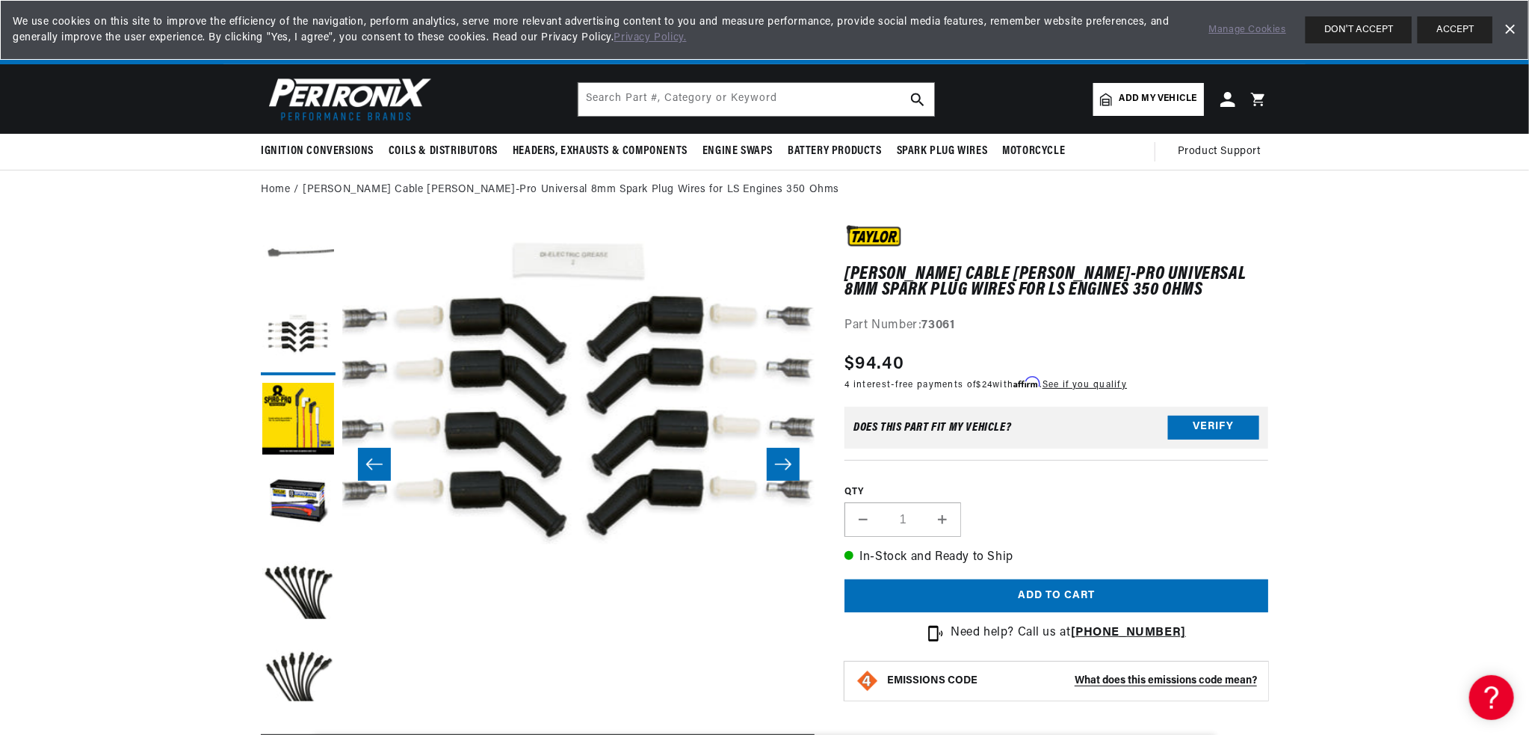
click at [301, 253] on button "Load image 3 in gallery view" at bounding box center [298, 255] width 75 height 75
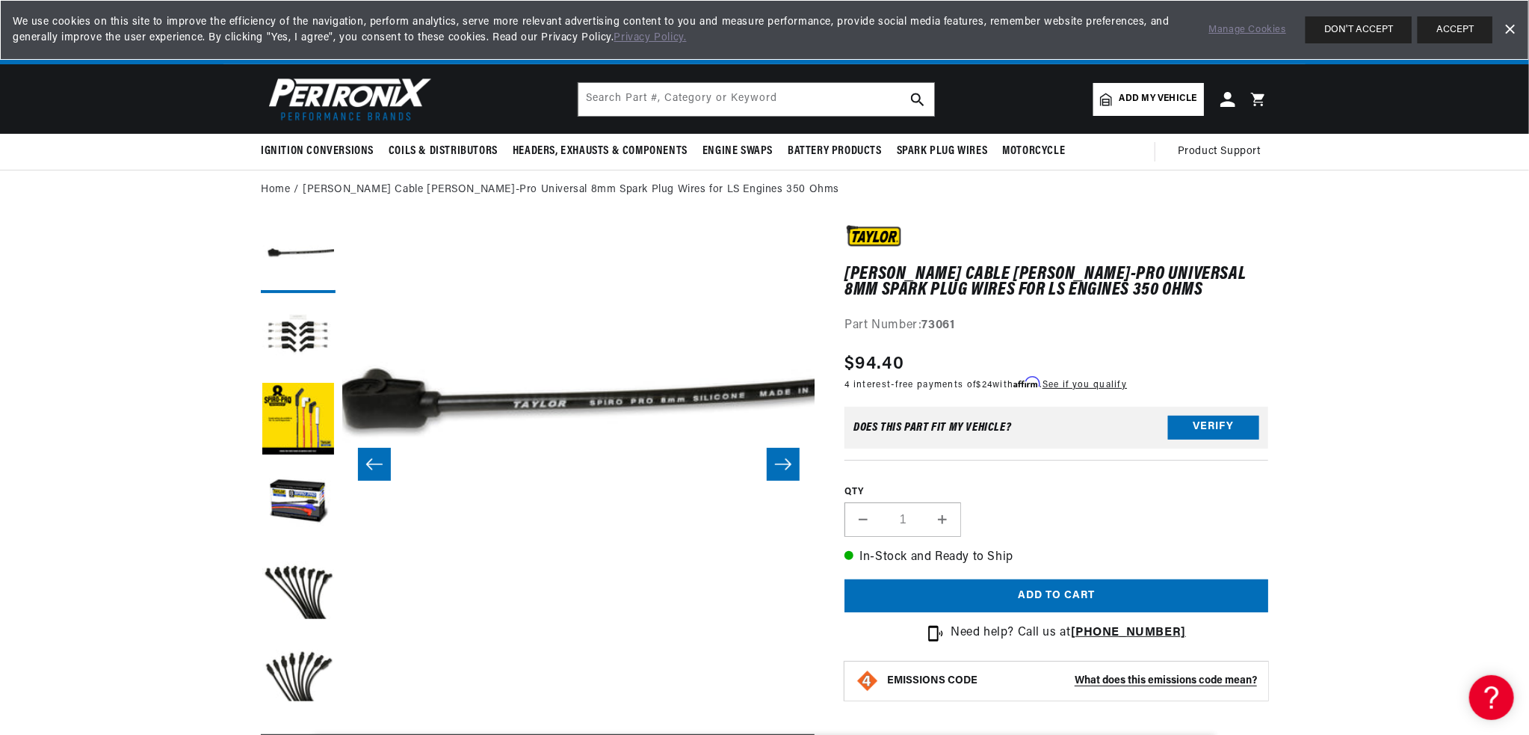
scroll to position [0, 453]
click at [321, 422] on button "Load image 5 in gallery view" at bounding box center [298, 420] width 75 height 75
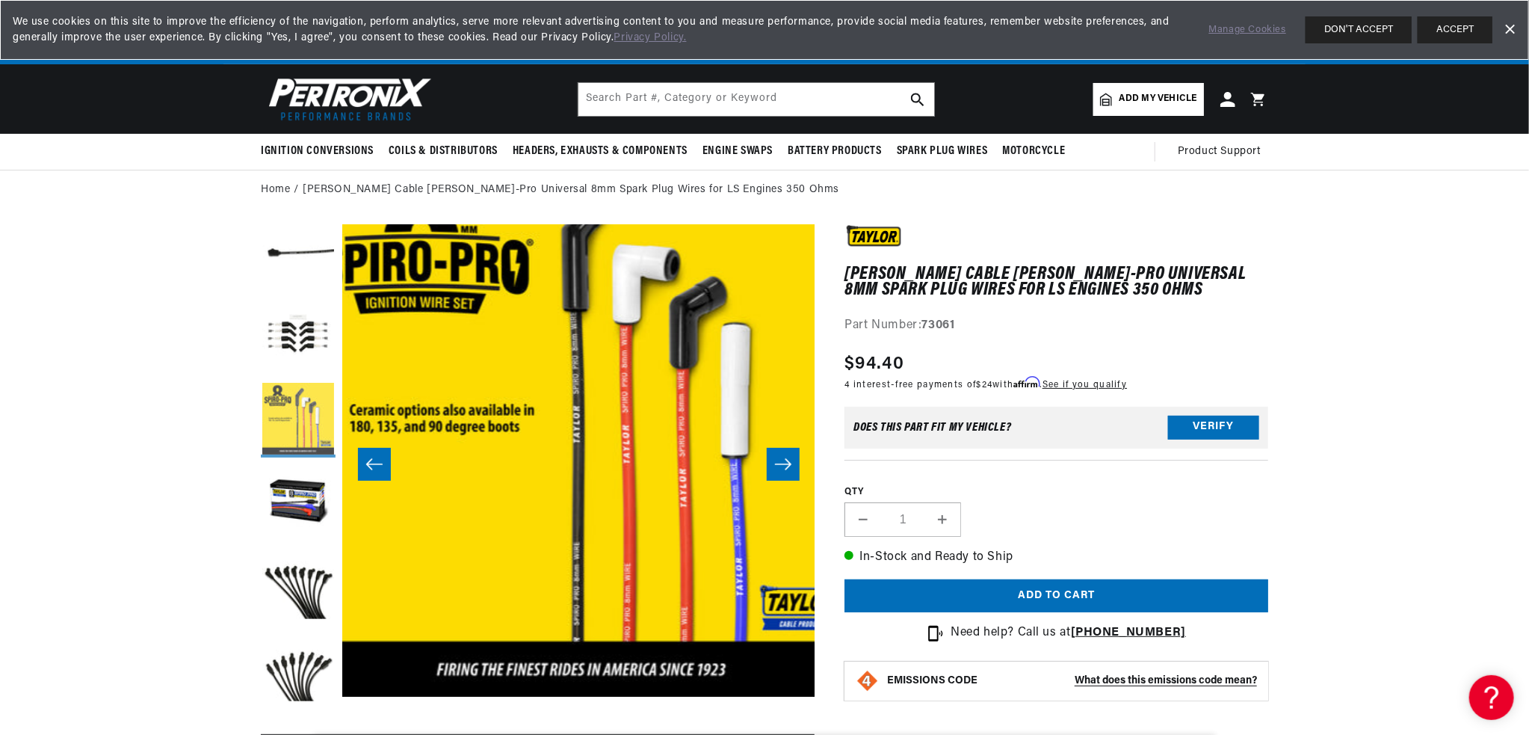
scroll to position [47, 1887]
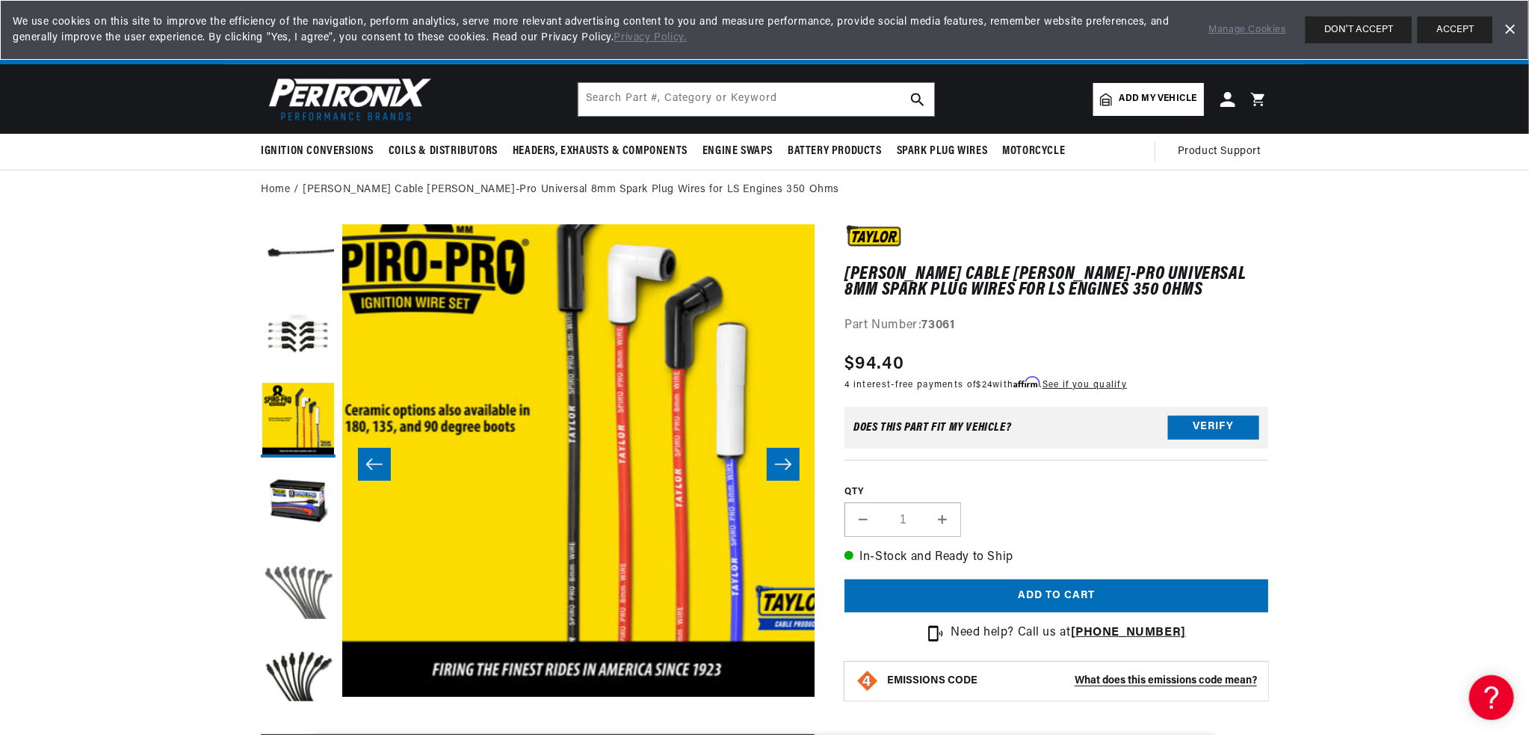
click at [299, 609] on button "Load image 7 in gallery view" at bounding box center [298, 584] width 75 height 75
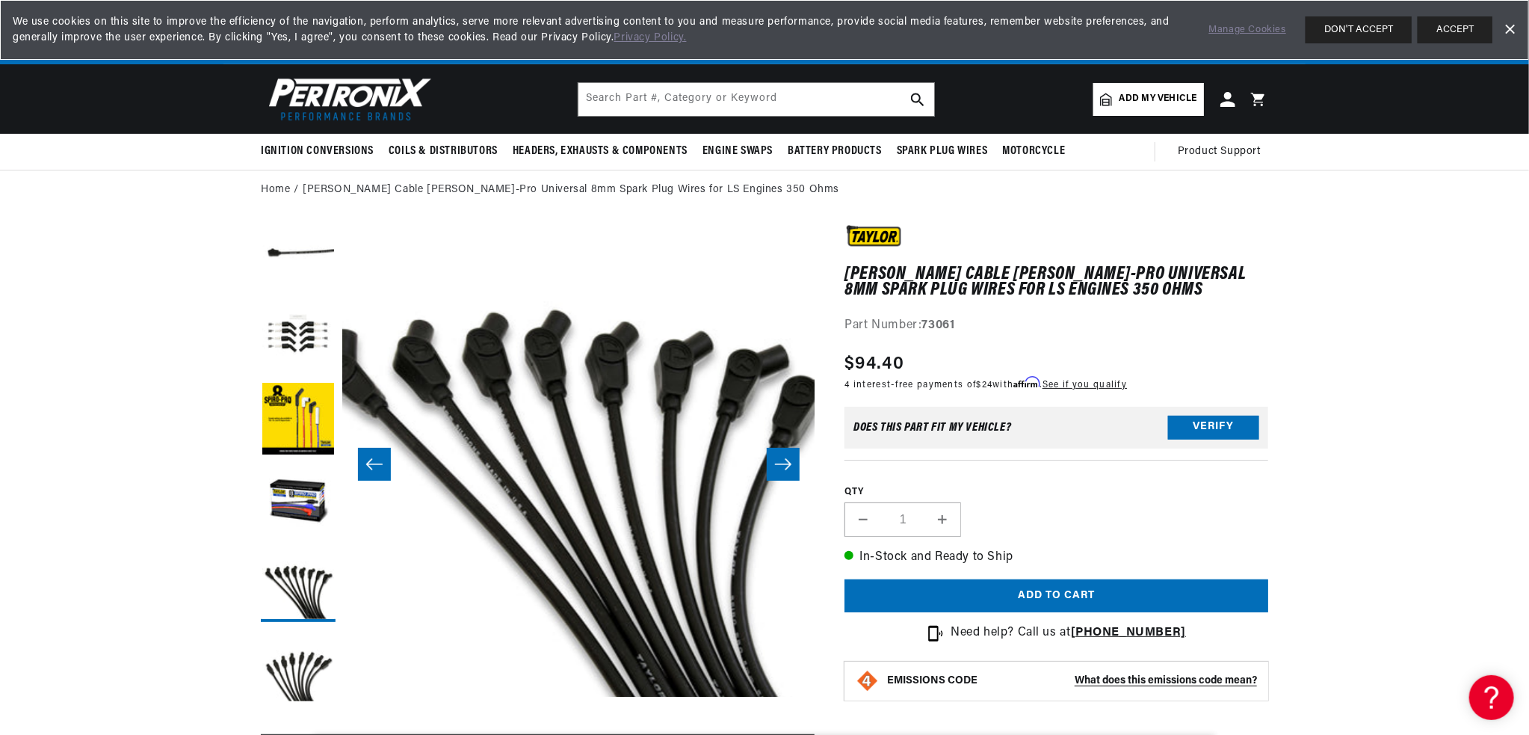
scroll to position [0, 2831]
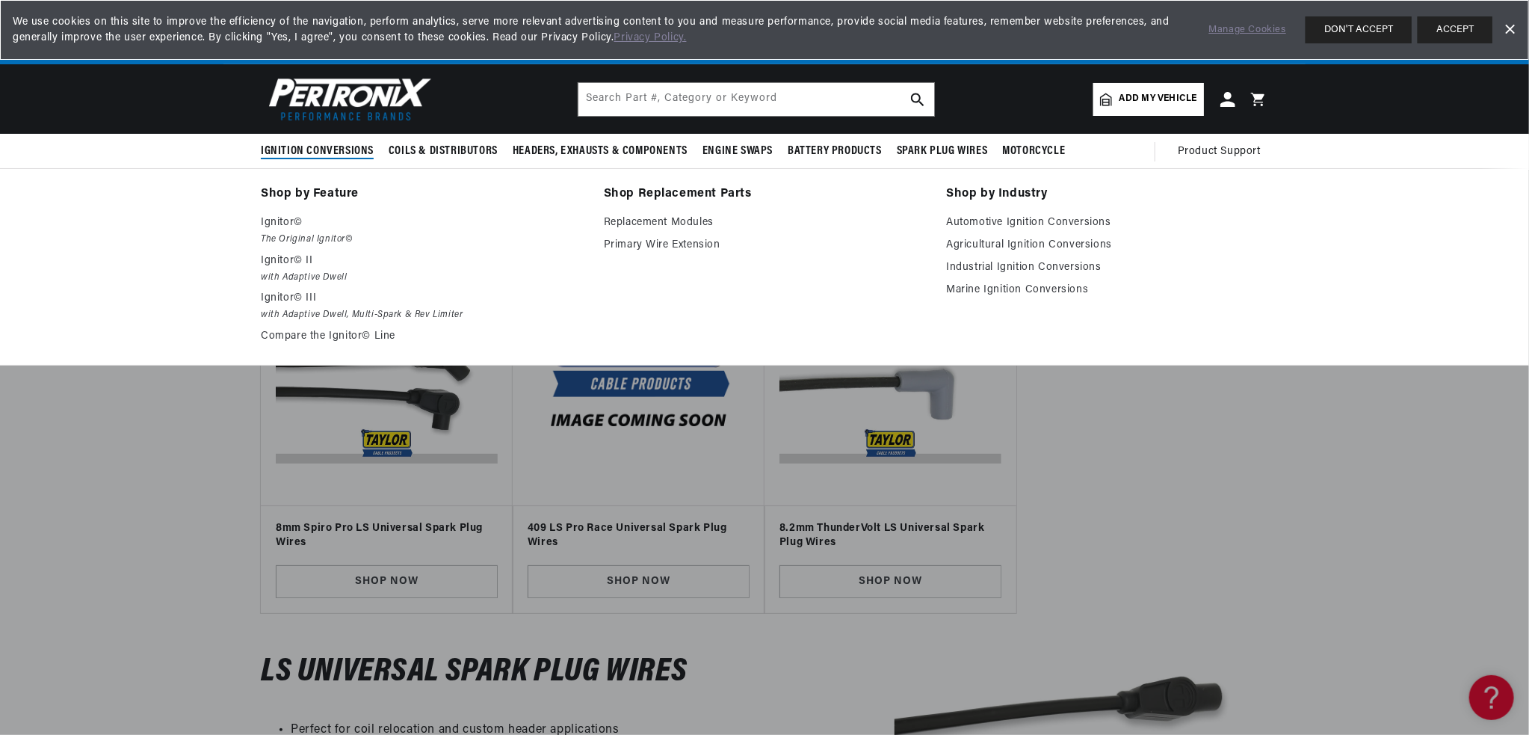
scroll to position [0, 453]
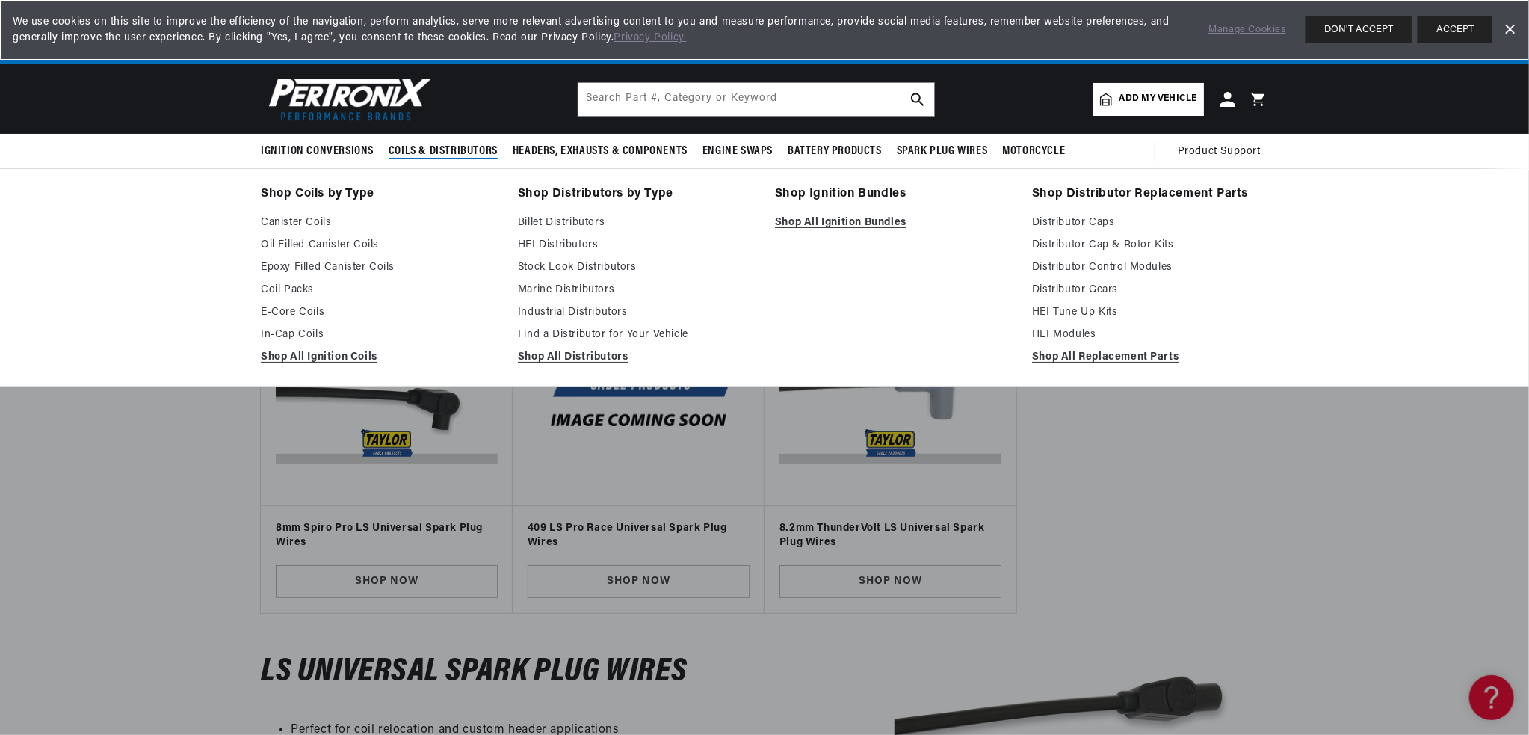
click at [428, 144] on span "Coils & Distributors" at bounding box center [443, 151] width 109 height 16
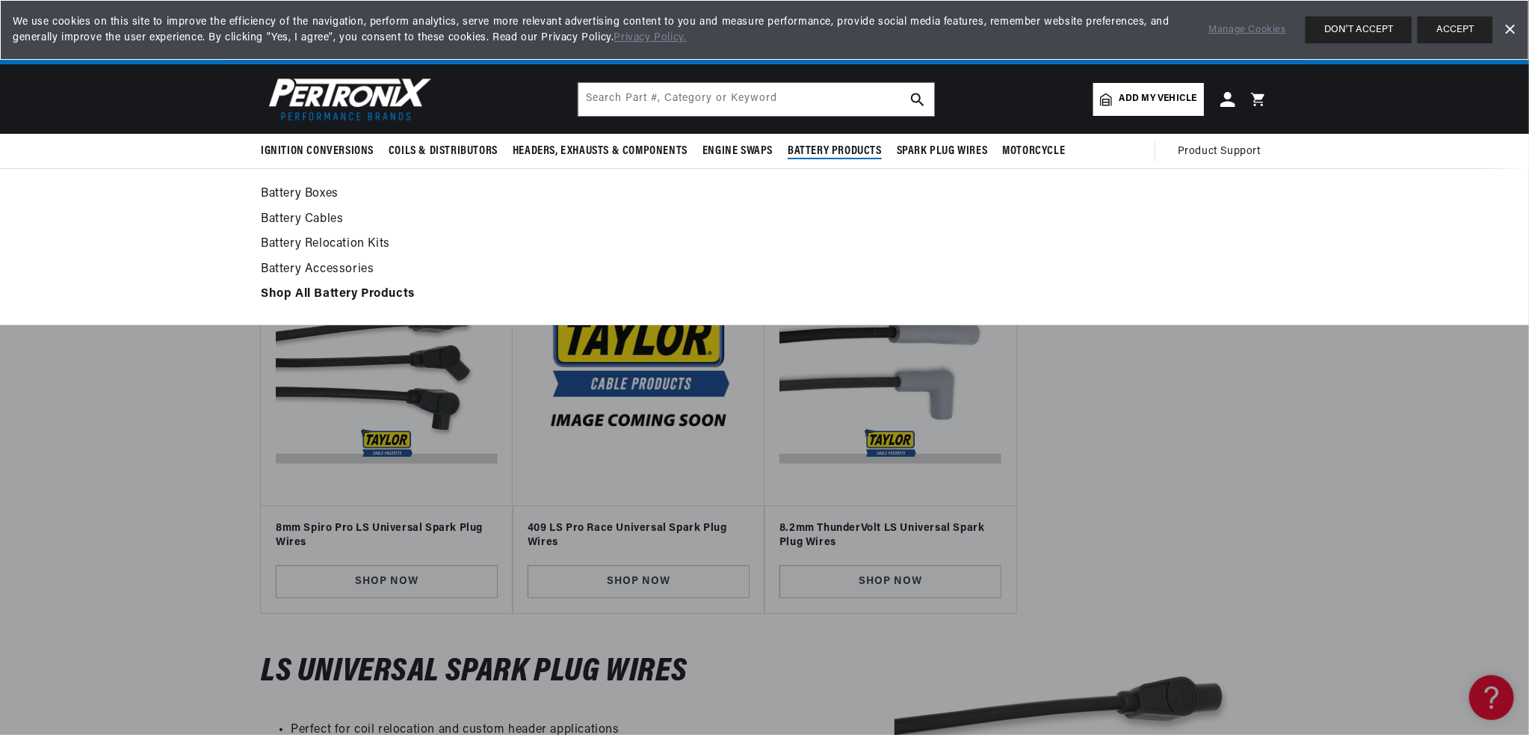
scroll to position [0, 0]
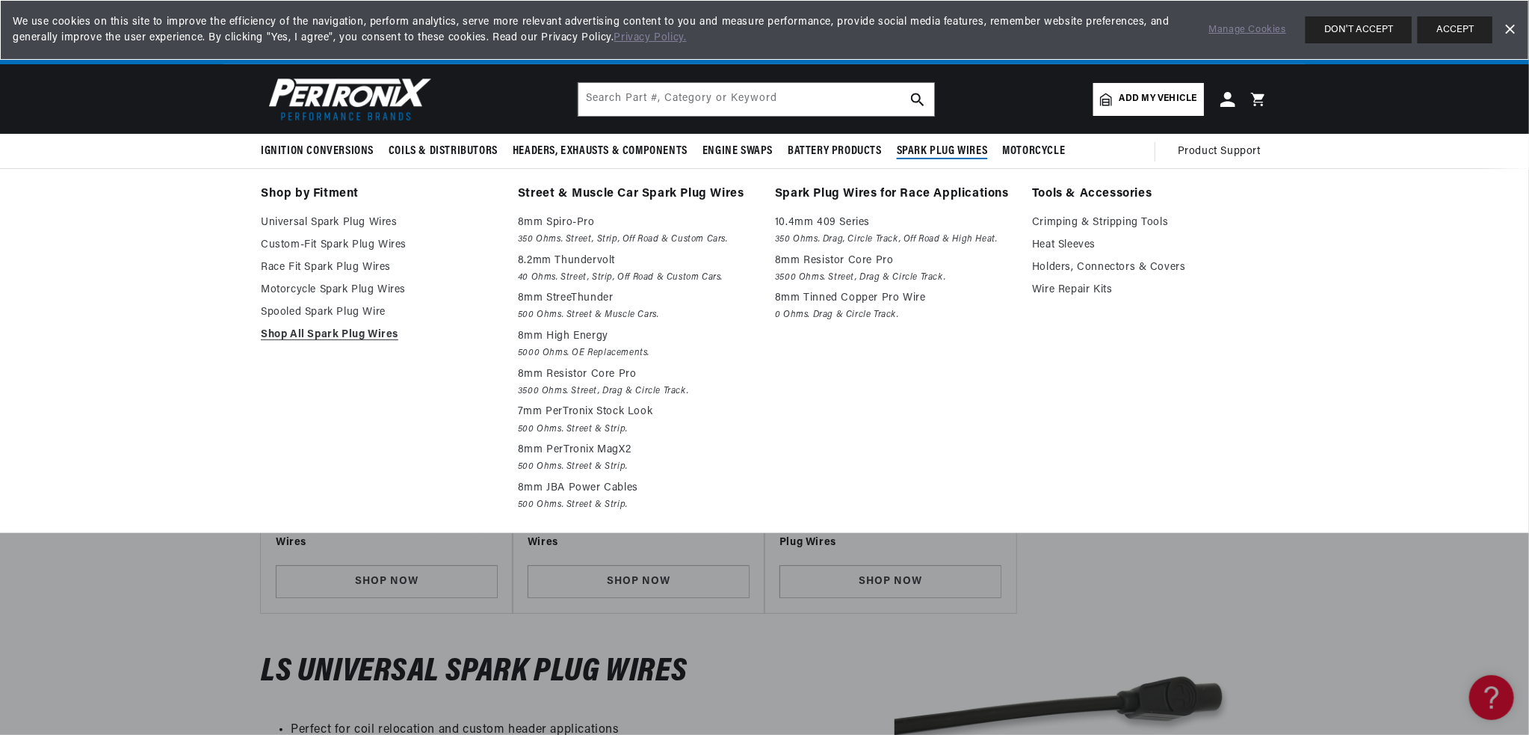
click at [933, 143] on span "Spark Plug Wires" at bounding box center [942, 151] width 91 height 16
click at [333, 332] on link "Shop All Spark Plug Wires" at bounding box center [379, 335] width 236 height 18
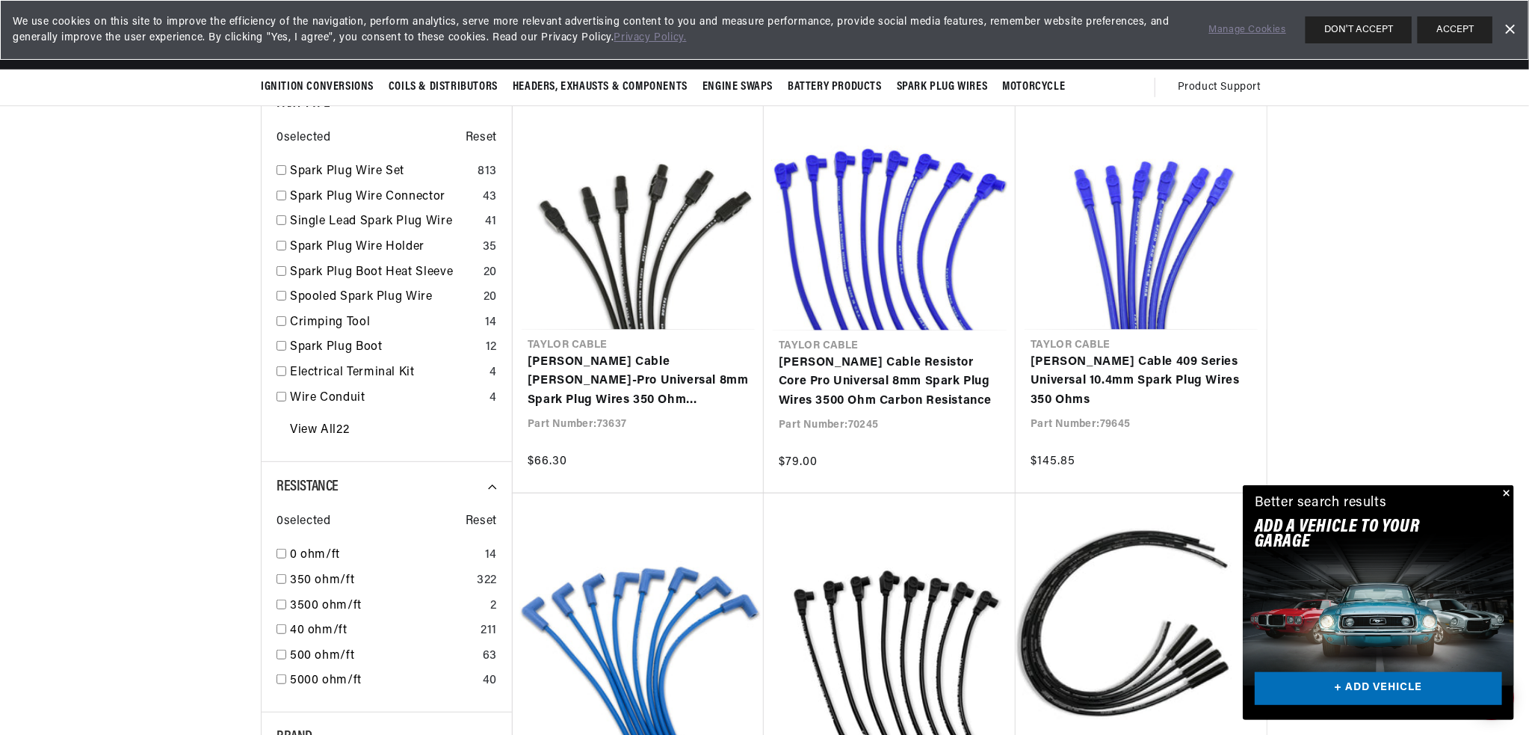
click at [1511, 492] on button "Close" at bounding box center [1505, 494] width 18 height 18
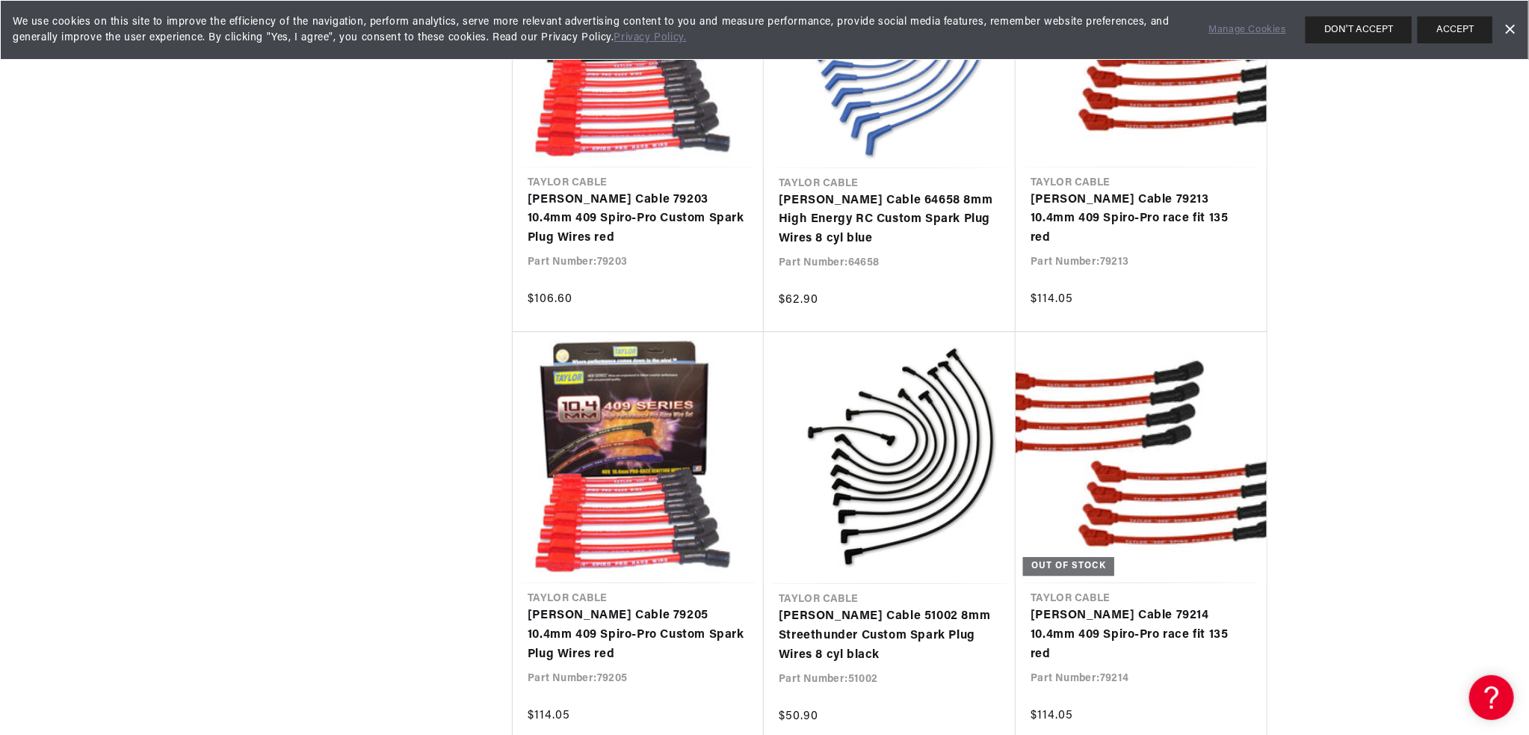
scroll to position [0, 453]
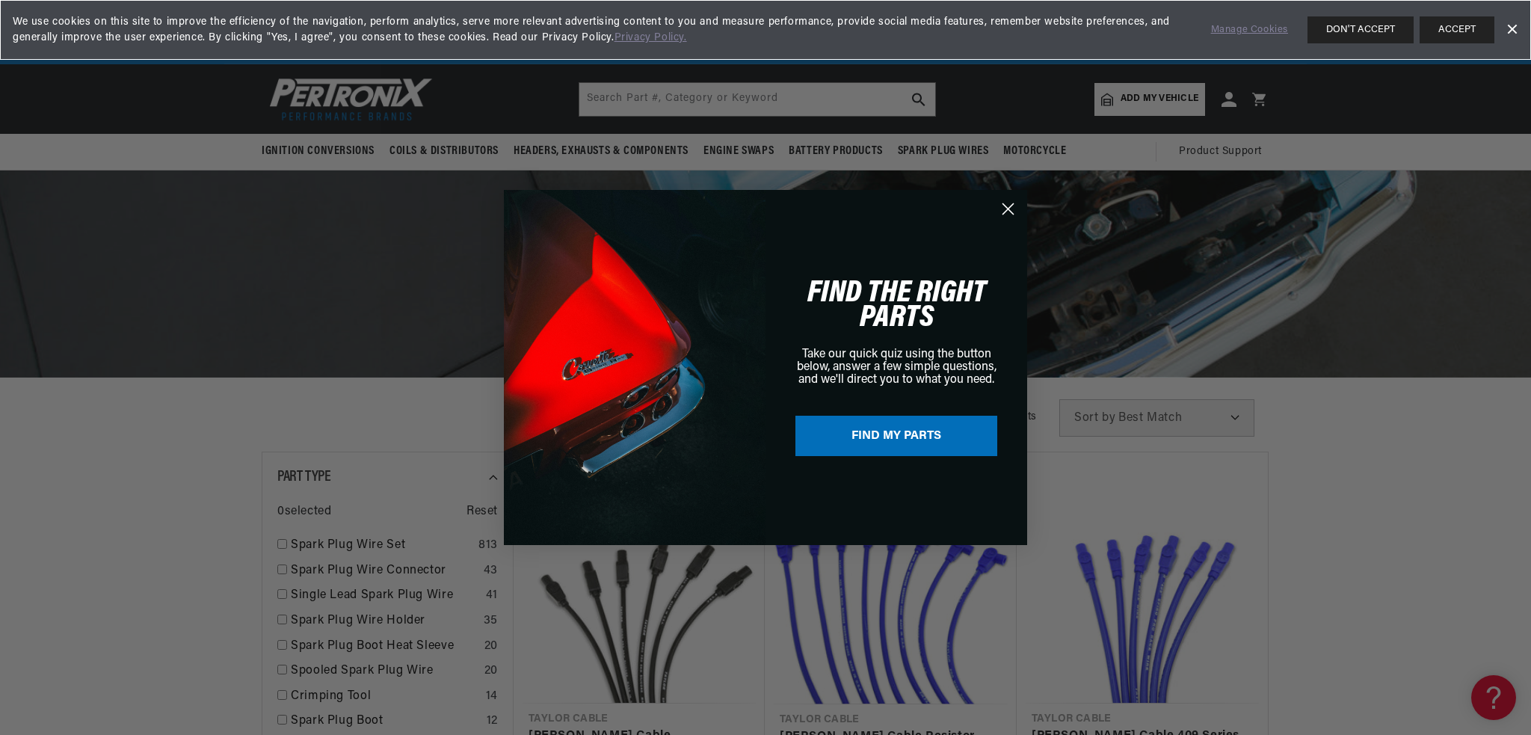
click at [1514, 29] on link "Dismiss Banner" at bounding box center [1511, 30] width 22 height 22
